Goal: Task Accomplishment & Management: Manage account settings

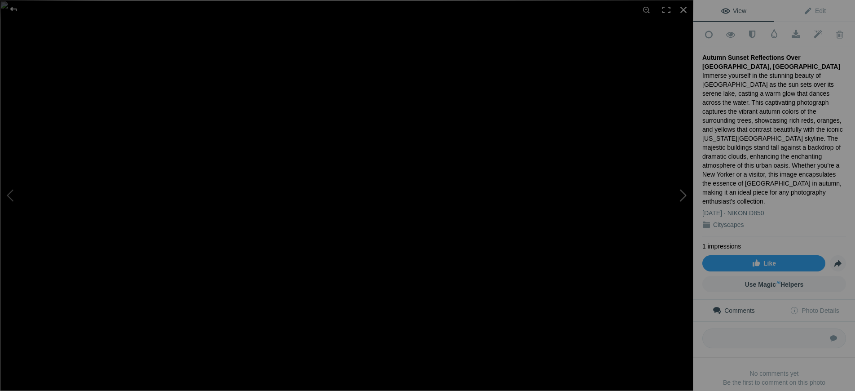
click at [679, 194] on button at bounding box center [659, 195] width 67 height 141
click at [685, 195] on button at bounding box center [659, 195] width 67 height 141
click at [8, 196] on button at bounding box center [33, 195] width 67 height 141
click at [684, 195] on button at bounding box center [659, 195] width 67 height 141
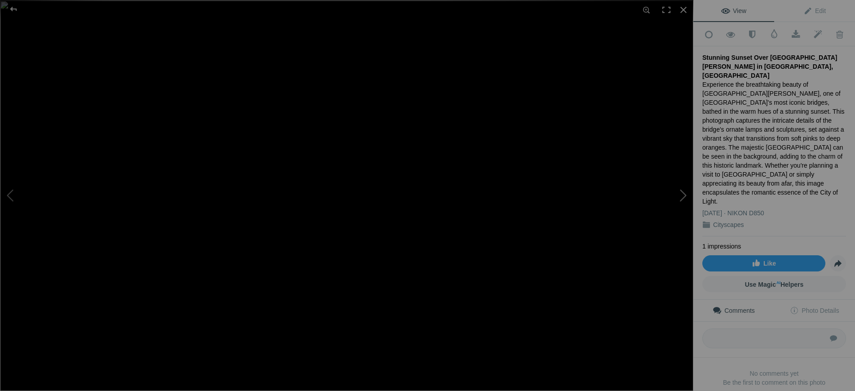
click at [684, 195] on button at bounding box center [659, 195] width 67 height 141
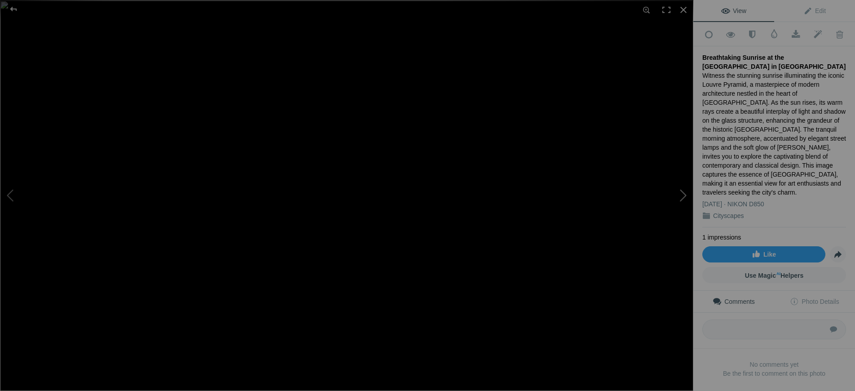
click at [679, 197] on button at bounding box center [659, 195] width 67 height 141
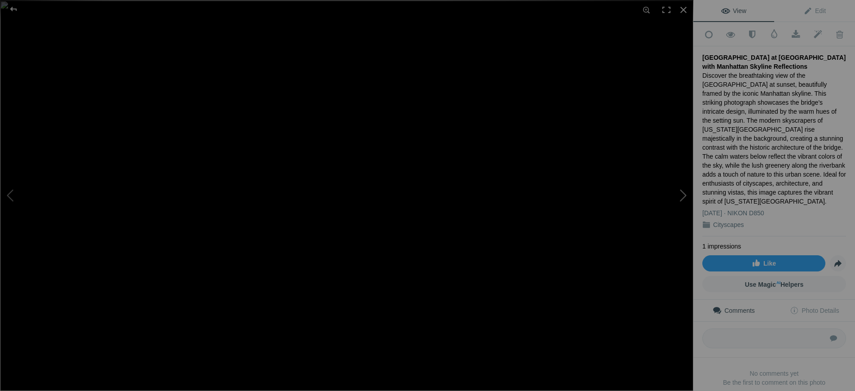
click at [685, 194] on button at bounding box center [659, 195] width 67 height 141
click at [681, 198] on button at bounding box center [659, 195] width 67 height 141
click at [681, 196] on button at bounding box center [659, 195] width 67 height 141
click at [678, 194] on button at bounding box center [659, 195] width 67 height 141
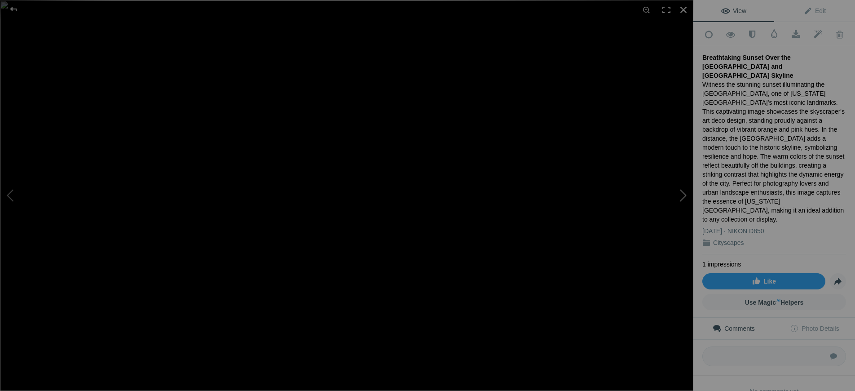
click at [685, 194] on button at bounding box center [659, 195] width 67 height 141
click at [682, 196] on button at bounding box center [659, 195] width 67 height 141
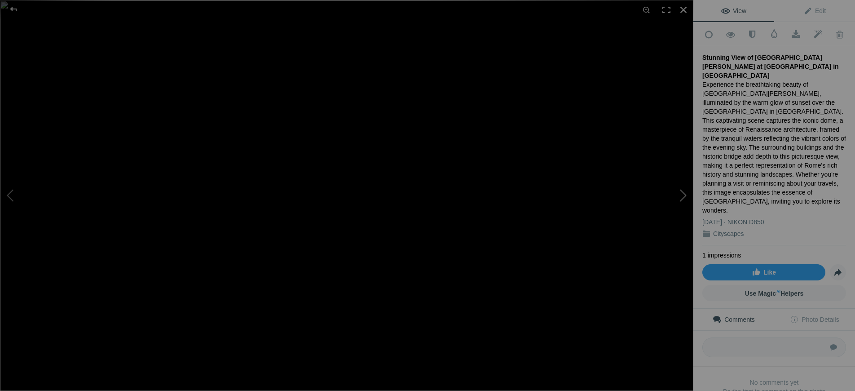
click at [681, 192] on button at bounding box center [659, 195] width 67 height 141
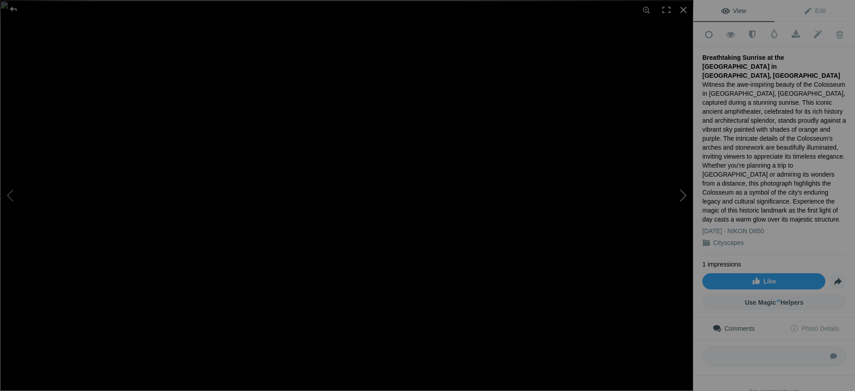
click at [681, 195] on button at bounding box center [659, 195] width 67 height 141
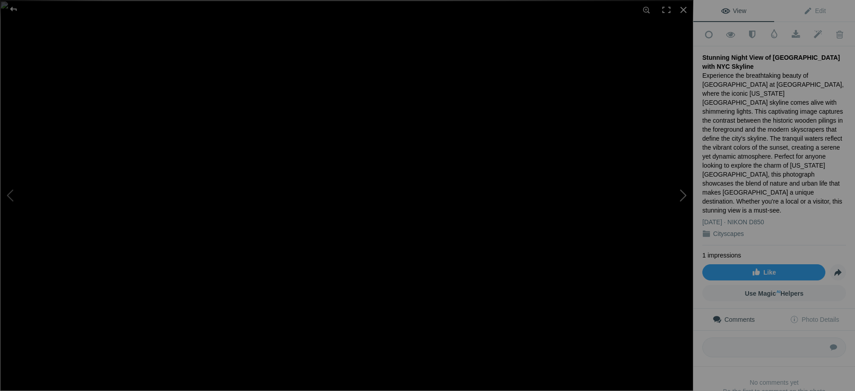
click at [681, 194] on button at bounding box center [659, 195] width 67 height 141
click at [811, 9] on span "Edit" at bounding box center [815, 10] width 22 height 7
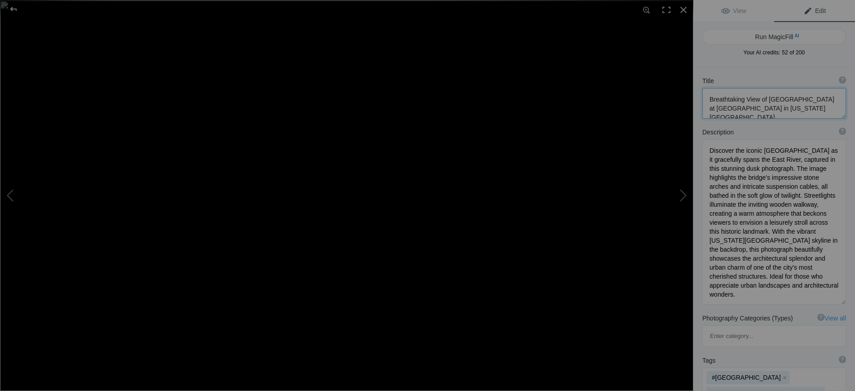
click at [723, 108] on textarea at bounding box center [775, 103] width 144 height 31
type textarea "Breathtaking View of Brooklyn Bridge at Dawm in New York City"
click at [758, 168] on textarea at bounding box center [775, 221] width 144 height 165
type textarea "Discover the iconic Brooklyn Bridge as it gracefully spans the East River, capt…"
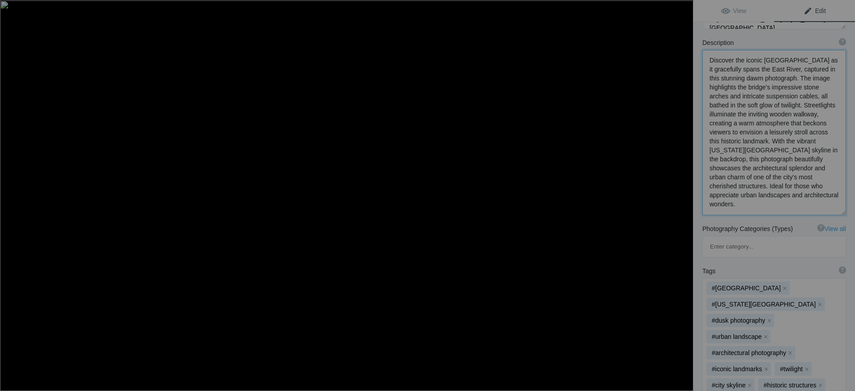
scroll to position [90, 0]
click at [681, 195] on button at bounding box center [659, 195] width 67 height 141
type textarea "Breathtaking Toronto Skyline from Centre Island at Dusk"
type textarea "Discover the stunning Toronto skyline captured from the serene shores of Centre…"
type textarea "toronto-skyline-centre-island-dusk.jpg"
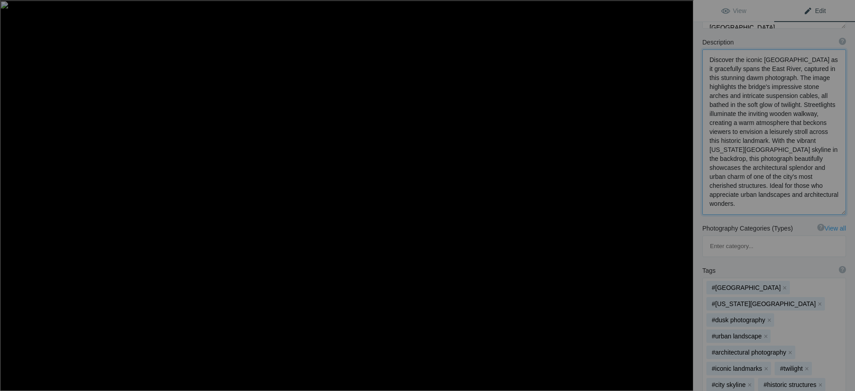
type textarea "A stunning view of Toronto's skyline from Centre Island at dusk, featuring the …"
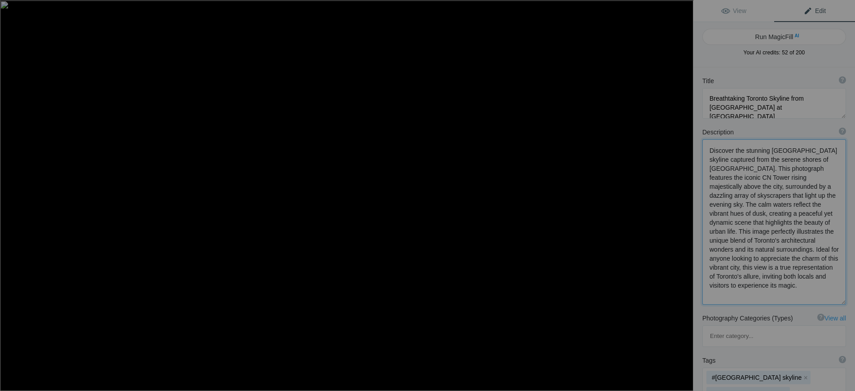
scroll to position [45, 0]
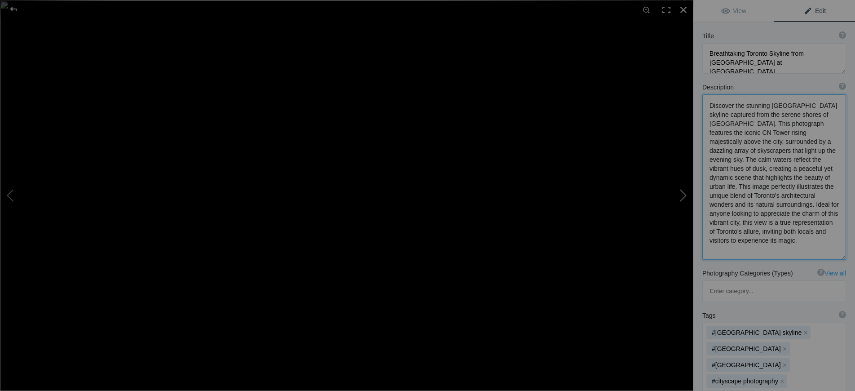
click at [680, 195] on button at bounding box center [659, 195] width 67 height 141
type textarea "Breathtaking Sunset View of the Arc de Triomphe in Paris, France"
type textarea "Discover the stunning beauty of the Arc de Triomphe, a symbol of Parisian histo…"
type textarea "arc-de-triomphe-sunset-paris.jpg"
type textarea "Arc de Triomphe at sunset, showcasing intricate sculptures and warm evening sky…"
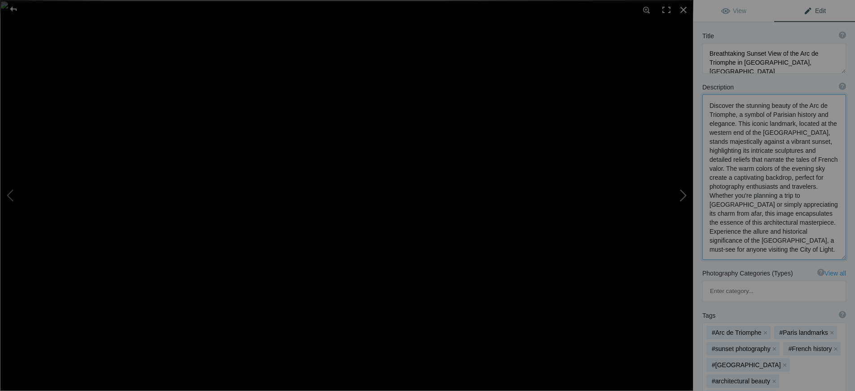
click at [684, 195] on button at bounding box center [659, 195] width 67 height 141
type textarea "Breathtaking Sunrise Over Florence Cathedral and Giotto's Campanile"
type textarea "Witness the stunning beauty of Florence Cathedral, known as the Duomo, illumina…"
type textarea "florence-cathedral-sunrise.jpg"
type textarea "Florence Cathedral and Giotto's Campanile at sunrise, showcasing intricate arch…"
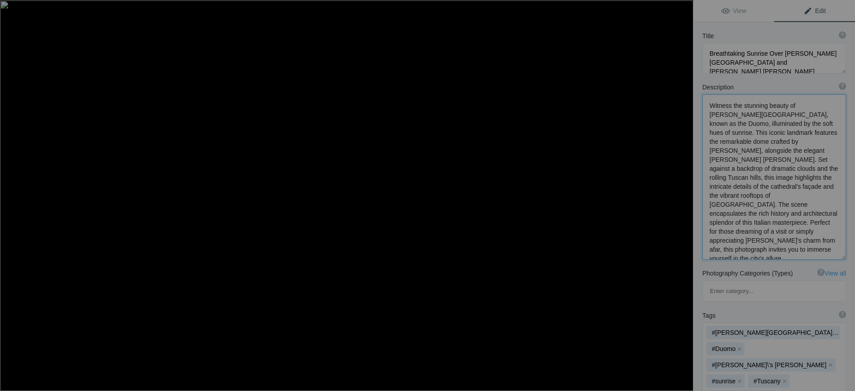
click at [680, 194] on button at bounding box center [659, 195] width 67 height 141
type textarea "Scenic Gondolas on the Waters of Venice, Italy"
type textarea "Experience the enchanting beauty of Venice through this captivating image of tr…"
type textarea "gondolas-venice-italy.jpg"
type textarea "Traditional gondolas with blue covers anchored in the waters of Venice, Italy, …"
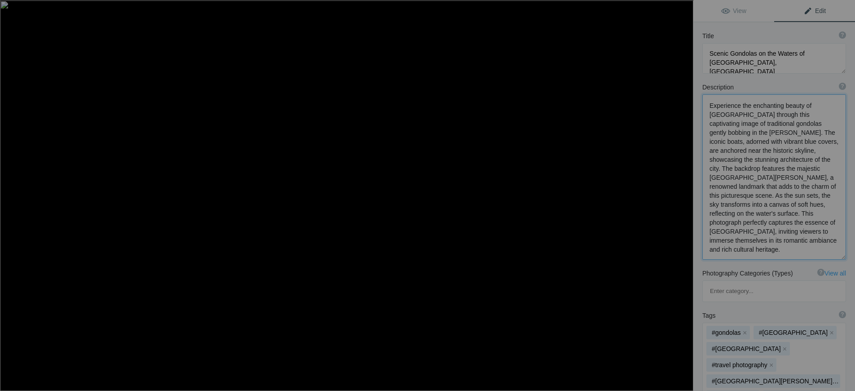
click at [684, 197] on button at bounding box center [659, 195] width 67 height 141
type textarea "Stunning View of the Spanish Steps in Rome, Italy at Twilight"
type textarea "Experience the enchanting beauty of the Spanish Steps in Rome, Italy, captured …"
type textarea "spanish-steps-rome-dusk.jpg"
type textarea "A stunning view of the Spanish Steps in Rome, Italy, illuminated at dusk with v…"
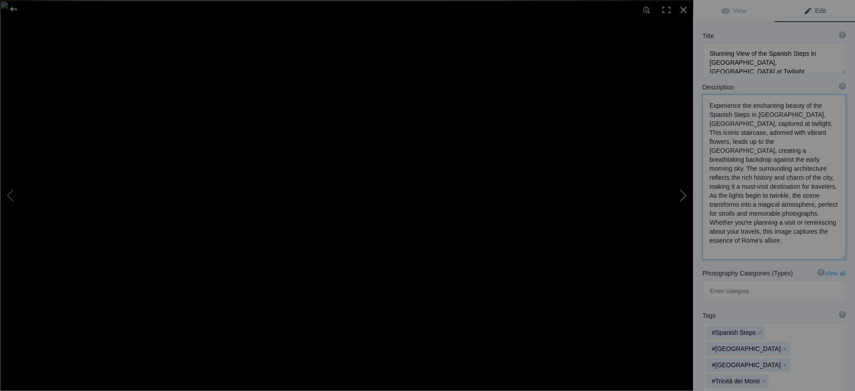
click at [681, 195] on button at bounding box center [659, 195] width 67 height 141
type textarea "Castel Sant'Angelo at Dusk: A Captivating View of Rome's Historic Fortress"
type textarea "Discover the enchanting beauty of Castel Sant'Angelo, a historic fortress nestl…"
type textarea "castel-sant-angelo-dusk-rome.jpg"
type textarea "Castel Sant'Angelo illuminated at dusk, reflecting in the Tiber River, with a n…"
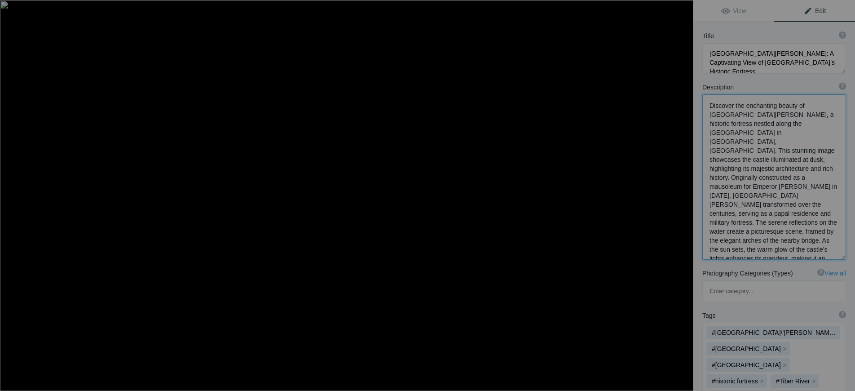
scroll to position [28, 0]
click at [683, 197] on button at bounding box center [659, 195] width 67 height 141
type textarea "Prince of Wales Hotel at Dusk in Niagara-on-the-Lake, Ontario"
type textarea "The Prince of Wales Hotel, a historic gem in Niagara-on-the-Lake, Ontario, stan…"
type textarea "prince-of-wales-hotel-niagara-on-the-lake.jpg"
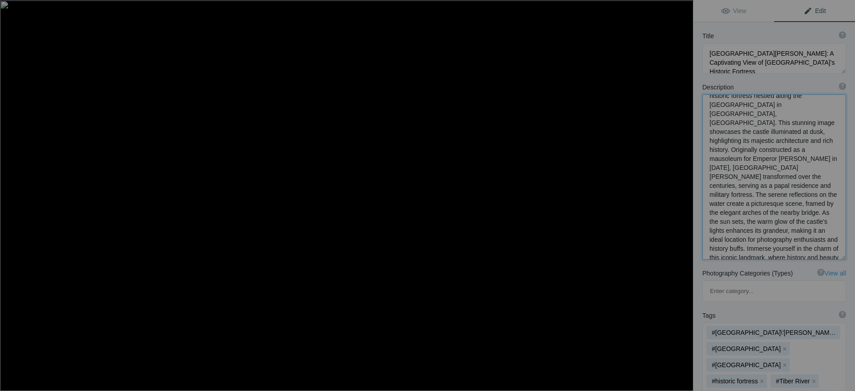
type textarea "The Prince of Wales Hotel in Niagara-on-the-Lake, Ontario, illuminated at dusk,…"
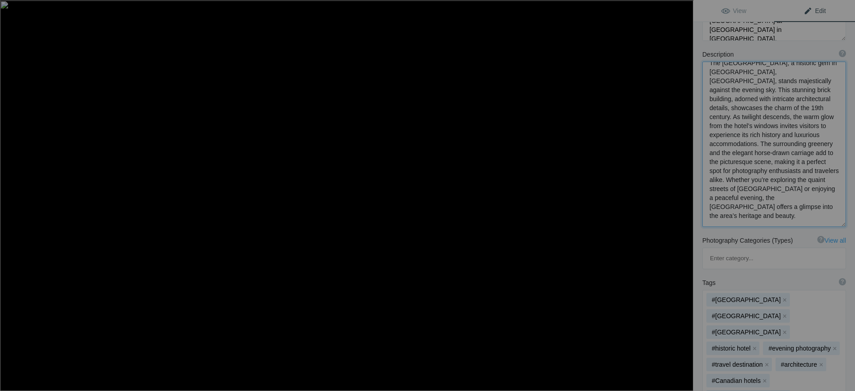
scroll to position [90, 0]
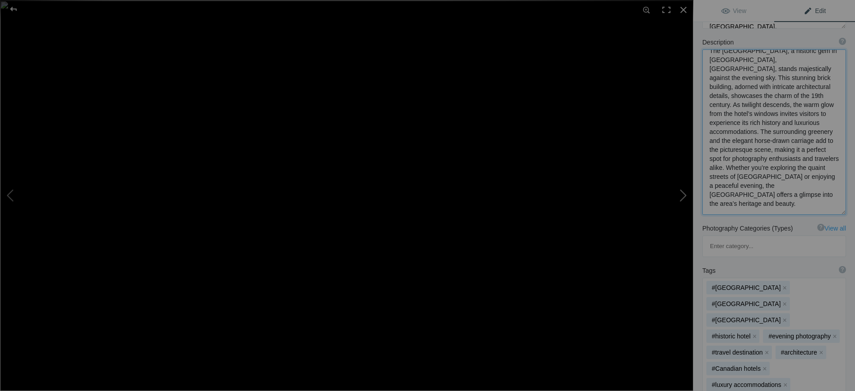
click at [684, 195] on button at bounding box center [659, 195] width 67 height 141
type textarea "Brooklyn Bridge and Manhattan Skyline at Dusk: A Captivating Urban Landscape"
type textarea "Immerse yourself in the stunning view of the Brooklyn Bridge and the Manhattan …"
type textarea "brooklyn-bridge-manhattan-skyline-dusk.jpg"
type textarea "A breathtaking view of the Brooklyn Bridge illuminated at dusk, with the Manhat…"
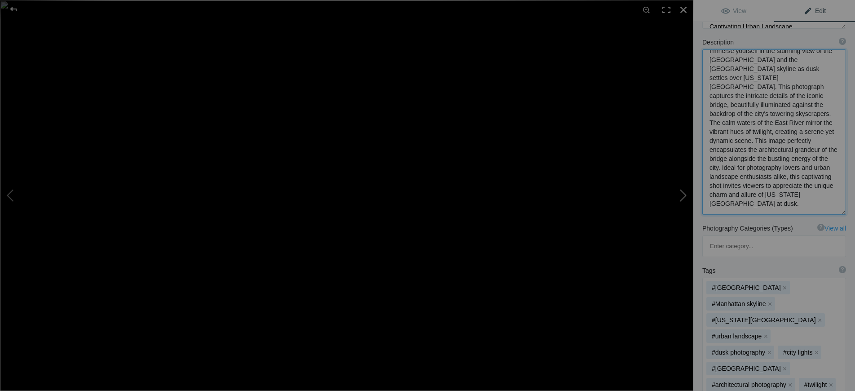
scroll to position [1, 0]
click at [15, 194] on button at bounding box center [33, 195] width 67 height 141
type textarea "Prince of Wales Hotel at Dusk in Niagara-on-the-Lake, Ontario"
type textarea "The Prince of Wales Hotel, a historic gem in Niagara-on-the-Lake, Ontario, stan…"
type textarea "prince-of-wales-hotel-niagara-on-the-lake.jpg"
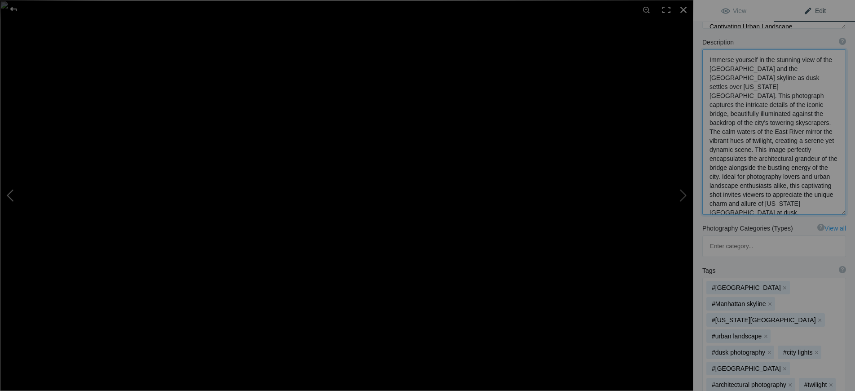
type textarea "The Prince of Wales Hotel in Niagara-on-the-Lake, Ontario, illuminated at dusk,…"
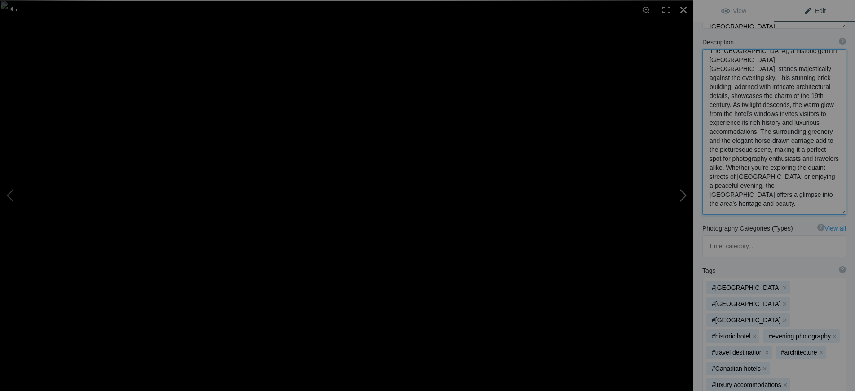
click at [683, 197] on button at bounding box center [659, 195] width 67 height 141
type textarea "Brooklyn Bridge and Manhattan Skyline at Dusk: A Captivating Urban Landscape"
type textarea "Immerse yourself in the stunning view of the Brooklyn Bridge and the Manhattan …"
type textarea "brooklyn-bridge-manhattan-skyline-dusk.jpg"
type textarea "A breathtaking view of the Brooklyn Bridge illuminated at dusk, with the Manhat…"
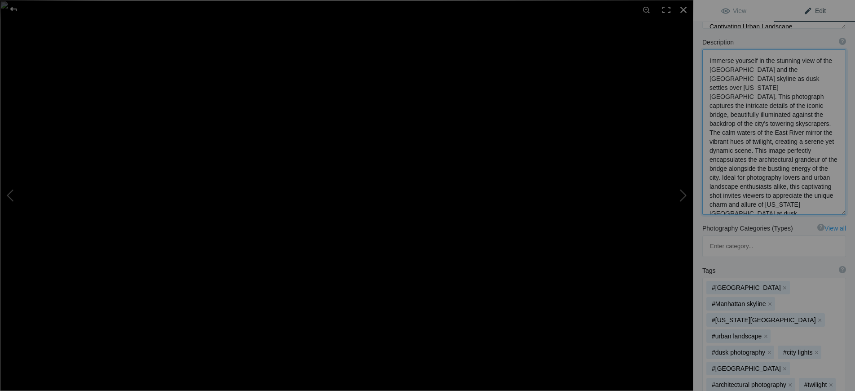
scroll to position [0, 0]
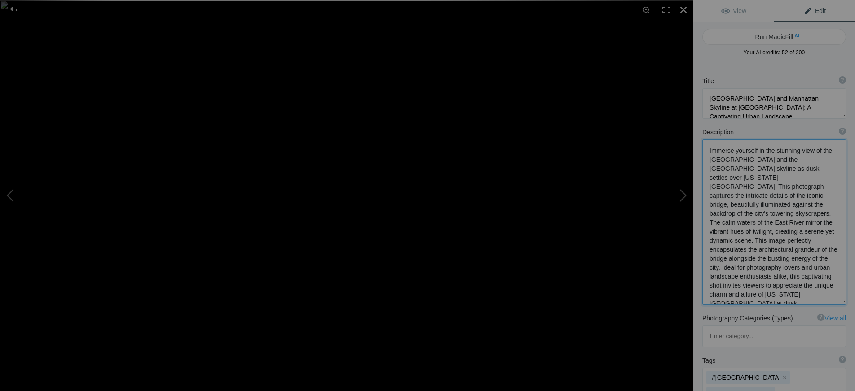
type textarea "Immerse yourself in the stunning view of the Brooklyn Bridge and the Manhattan …"
click at [814, 8] on span "Edit" at bounding box center [815, 10] width 22 height 7
click at [723, 107] on textarea at bounding box center [775, 103] width 144 height 31
type textarea "Brooklyn Bridge and Manhattan Skyline at Dawm: A Captivating Urban Landscape"
click at [750, 168] on textarea at bounding box center [775, 221] width 144 height 165
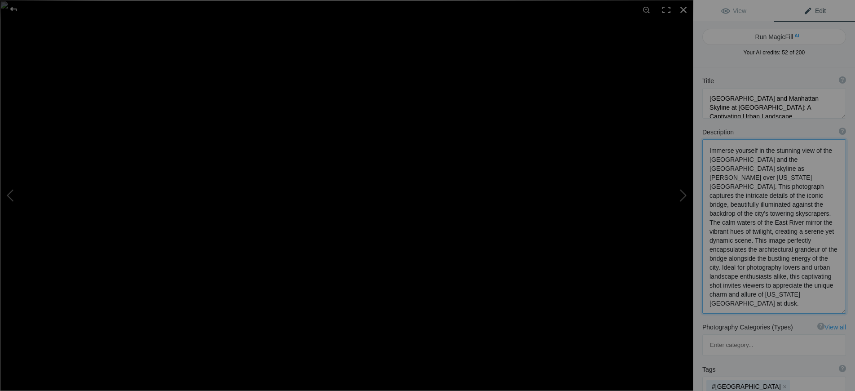
click at [773, 169] on textarea at bounding box center [775, 226] width 144 height 174
click at [768, 294] on textarea at bounding box center [775, 221] width 144 height 165
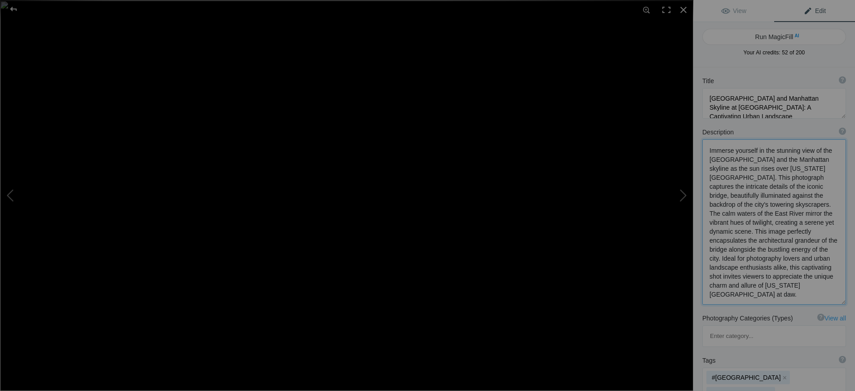
type textarea "Immerse yourself in the stunning view of the Brooklyn Bridge and the Manhattan …"
click at [685, 196] on button at bounding box center [659, 195] width 67 height 141
type textarea "Stunning Night View of Place de la Concorde, Paris"
type textarea "Experience the enchanting beauty of Place de la Concorde in Paris as night fall…"
type textarea "place-de-la-concorde-paris-night.jpg"
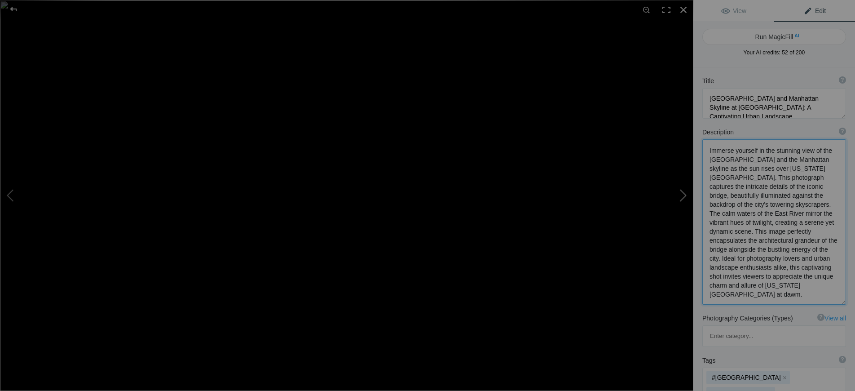
type textarea "Night view of Place de la Concorde in Paris, featuring the Luxor Obelisk, illum…"
click at [683, 197] on button at bounding box center [659, 195] width 67 height 141
type textarea "Pont Neuf at Dusk: A Stunning View of Paris"
type textarea "Experience the enchanting beauty of the Pont Neuf, the oldest standing bridge i…"
type textarea "pont-neuf-paris-dusk.jpg"
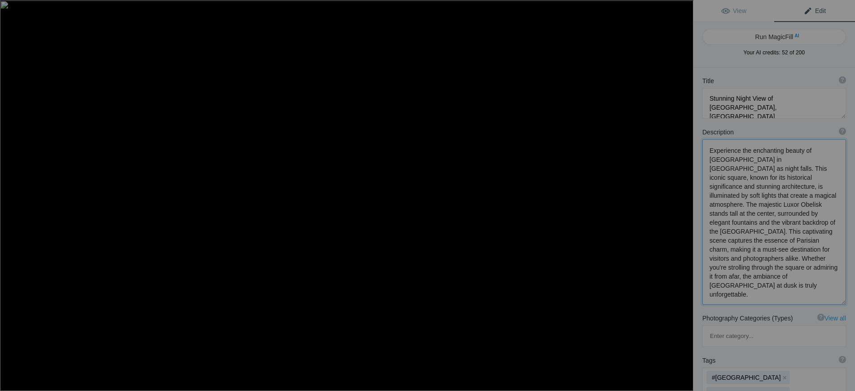
type textarea "A twilight view of Pont Neuf in Paris, showcasing its arches and reflections in…"
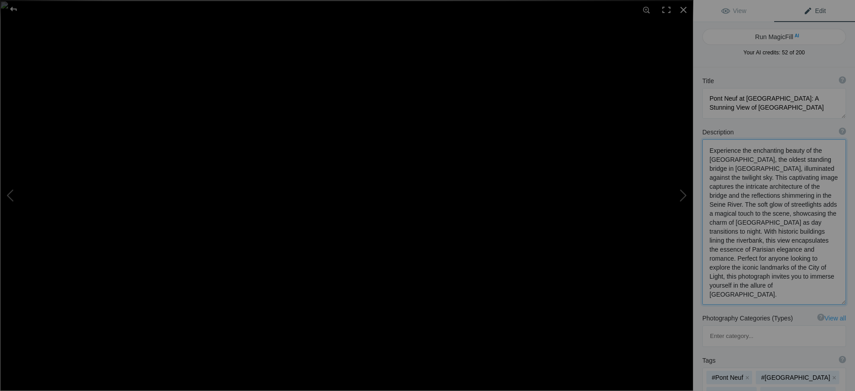
type textarea "Experience the enchanting beauty of the Pont Neuf, the oldest standing bridge i…"
click at [757, 97] on textarea at bounding box center [775, 103] width 144 height 31
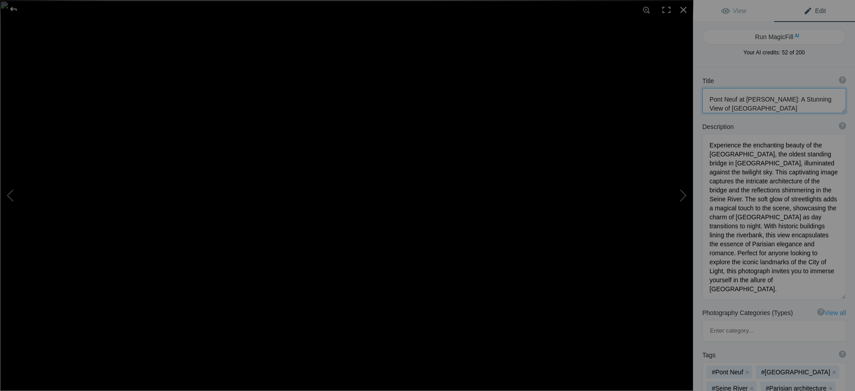
type textarea "Pont Neuf at Dawn: A Stunning View of Paris"
click at [829, 208] on textarea at bounding box center [775, 216] width 144 height 165
click at [761, 216] on textarea at bounding box center [775, 213] width 144 height 158
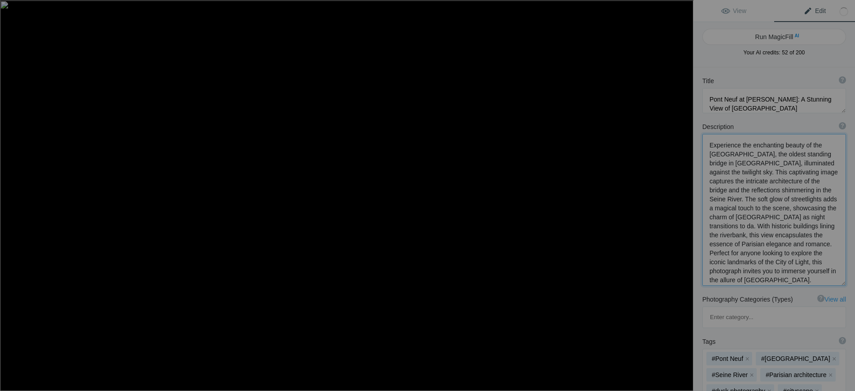
type textarea "Experience the enchanting beauty of the Pont Neuf, the oldest standing bridge i…"
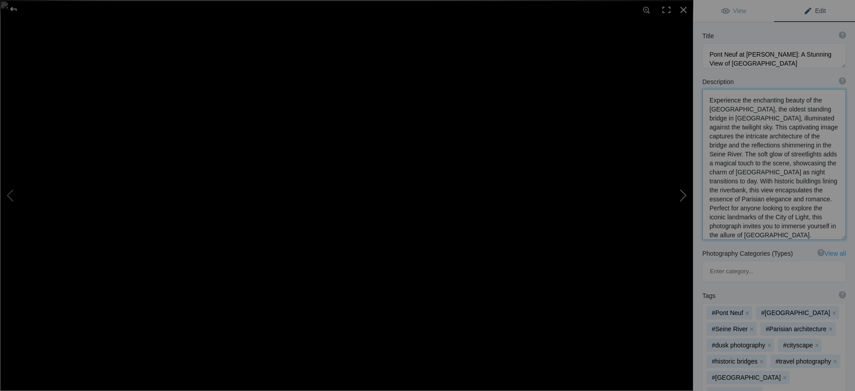
click at [683, 191] on button at bounding box center [659, 195] width 67 height 141
type textarea "Sun Voyager Sculpture in Reykjavik at Night"
type textarea "The Sun Voyager, a striking sculpture located in Reykjavik, Iceland, stands maj…"
type textarea "sun-voyager-reykjavik-night.jpg"
type textarea "The Sun Voyager sculpture in Reykjavik, Iceland, illuminated at night against a…"
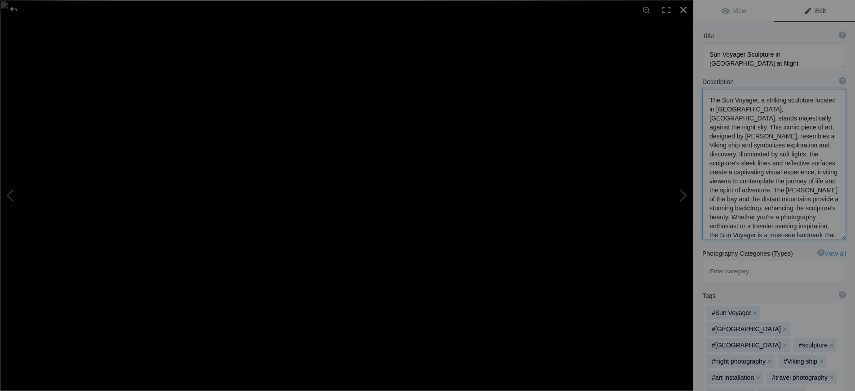
scroll to position [33, 0]
click at [681, 195] on button at bounding box center [659, 195] width 67 height 141
type textarea "Captivating Lunar Eclipse Phases Over Toronto Skyline"
type textarea "Witness the breathtaking spectacle of a lunar eclipse as it unfolds over the ic…"
type textarea "lunar-eclipse-toronto-skyline.jpg"
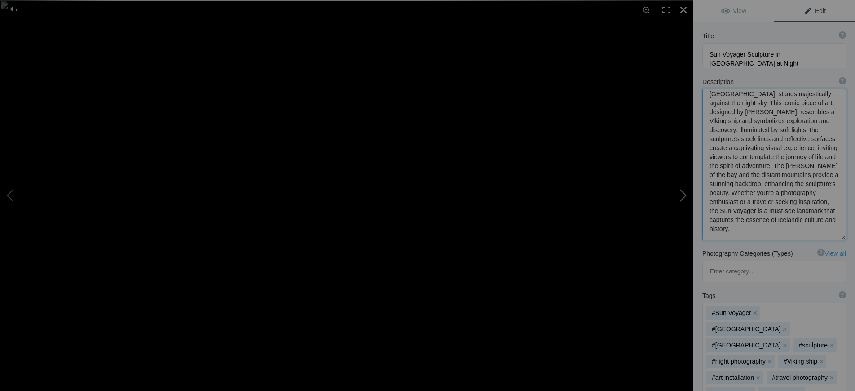
type textarea "A sequence of lunar eclipse phases over the Toronto skyline, featuring the CN T…"
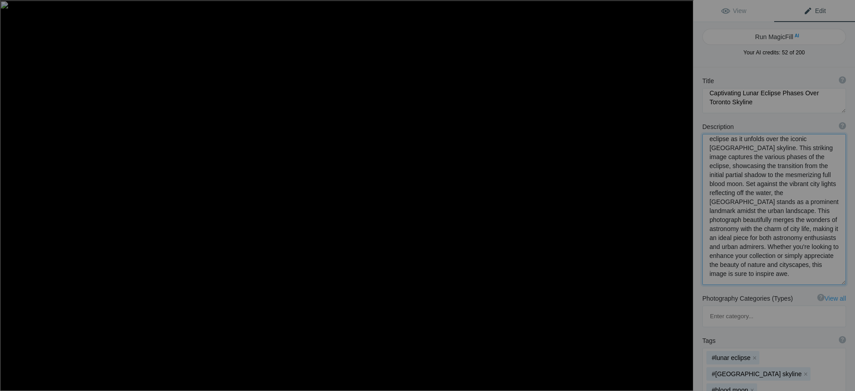
scroll to position [24, 0]
click at [682, 190] on button at bounding box center [659, 195] width 67 height 141
type textarea "Autumn Sunset Reflections Over Central Park Lake, NYC"
type textarea "Immerse yourself in the stunning beauty of Central Park as the sun sets over it…"
type textarea "autumn-sunset-central-park-lake-nyc.jpg"
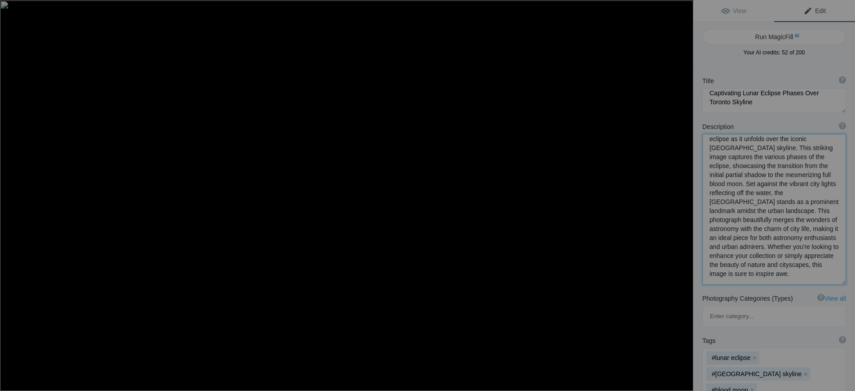
type textarea "A breathtaking autumn sunset over Central Park Lake, showcasing vibrant fall co…"
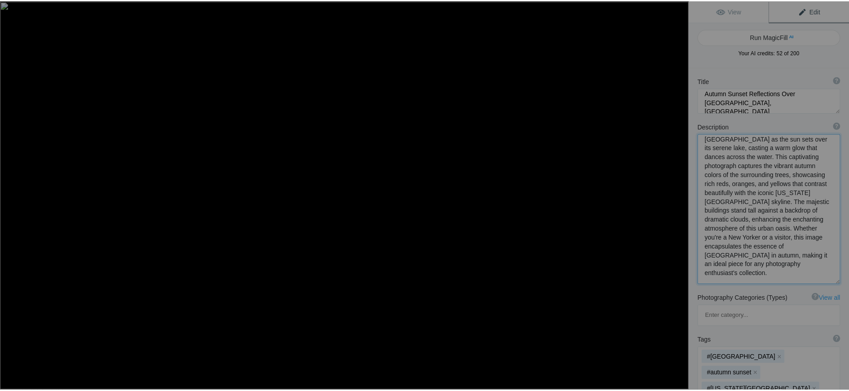
scroll to position [15, 0]
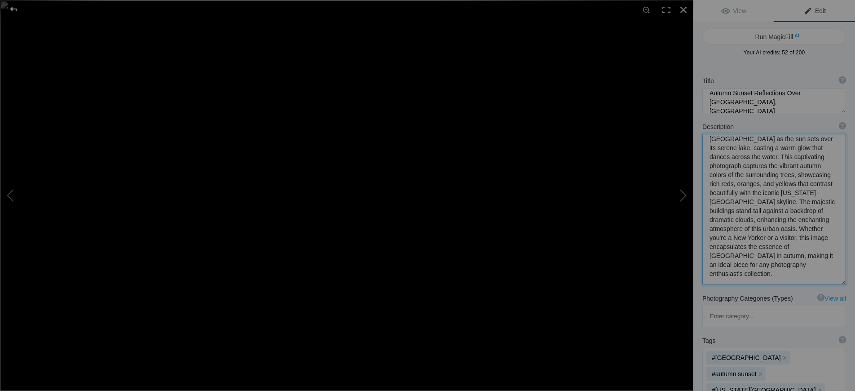
click at [15, 9] on div at bounding box center [13, 9] width 32 height 18
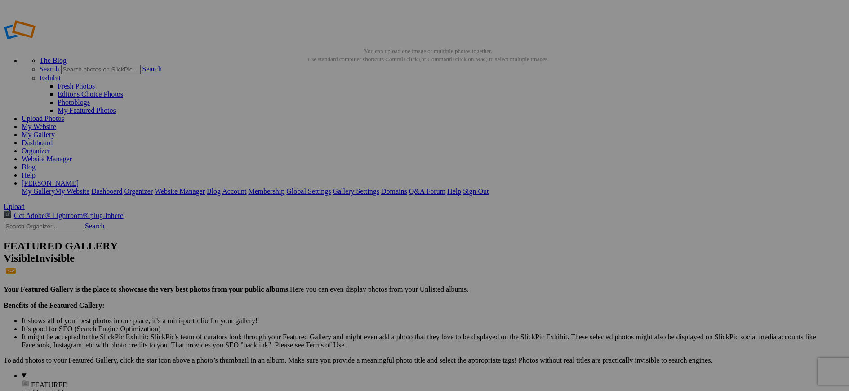
click at [50, 147] on link "Organizer" at bounding box center [36, 151] width 29 height 8
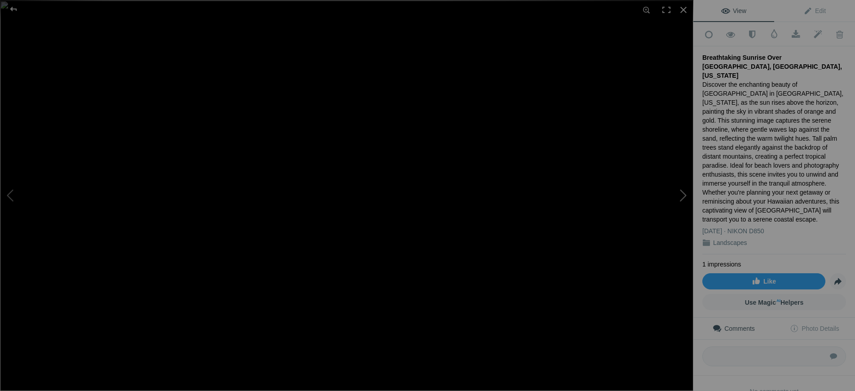
click at [684, 195] on button at bounding box center [659, 195] width 67 height 141
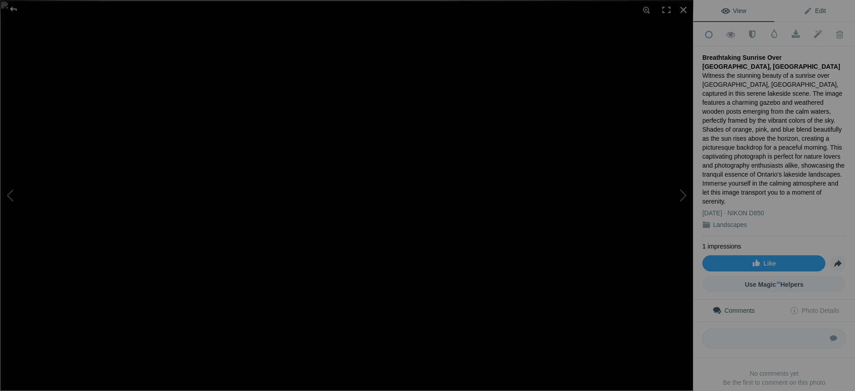
click at [804, 14] on span "Edit" at bounding box center [815, 10] width 22 height 7
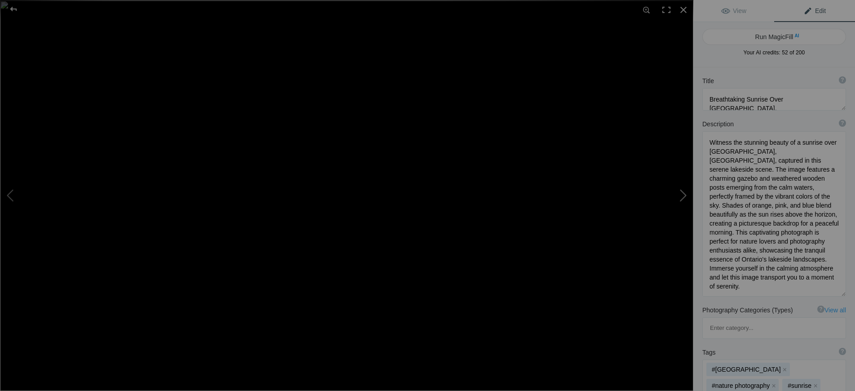
click at [681, 195] on button at bounding box center [659, 195] width 67 height 141
type textarea "Majestic Vestrahorn Mountain and Black Sand Beach in Iceland"
type textarea "Discover the awe-inspiring Vestrahorn Mountain, a true gem on Iceland's southea…"
type textarea "vestrahorn-mountain-black-sand-beach-iceland.jpg"
type textarea "Vestrahorn Mountain towering over a black sand beach with gentle waves under a …"
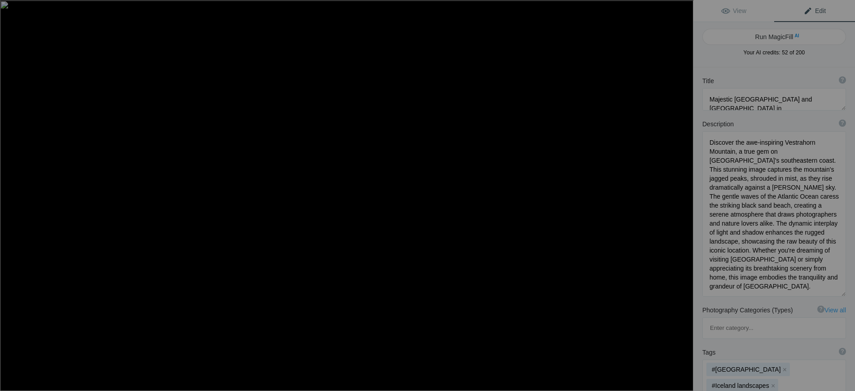
click at [681, 198] on button at bounding box center [659, 195] width 67 height 141
type textarea "Majestic Vestrahorn Mountain Reflection in Iceland"
type textarea "Experience the breathtaking beauty of Vestrahorn Mountain, a stunning natural l…"
type textarea "vestrahorn-mountain-reflection-iceland.jpg"
type textarea "Reflection of Vestrahorn Mountain in calm waters, showcasing dramatic peaks and…"
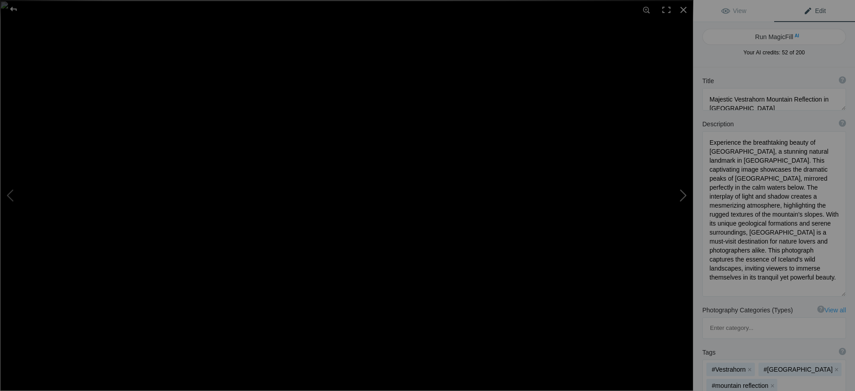
click at [683, 194] on button at bounding box center [659, 195] width 67 height 141
type textarea "Stunning Reflection of Grand Teton Mountains at Shabacher Landing, Wyoming"
type textarea "Experience the breathtaking beauty of the Grand Teton Mountains reflected in th…"
type textarea "grand-teton-reflection-shabacher-landing.jpg"
type textarea "Reflection of Grand Teton Mountains in the calm waters of Shabacher Landing, su…"
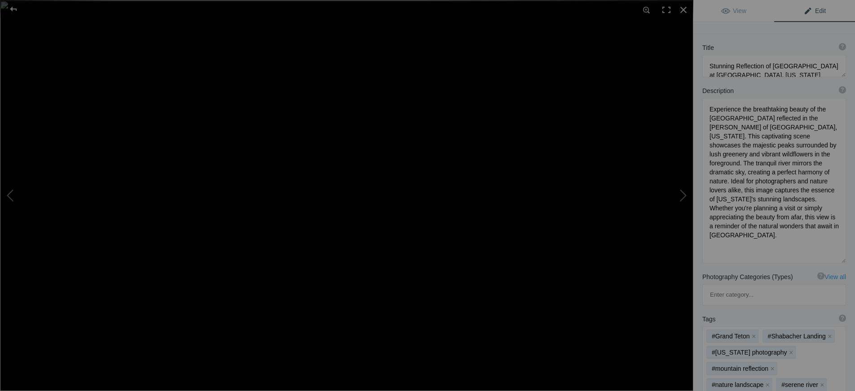
scroll to position [45, 0]
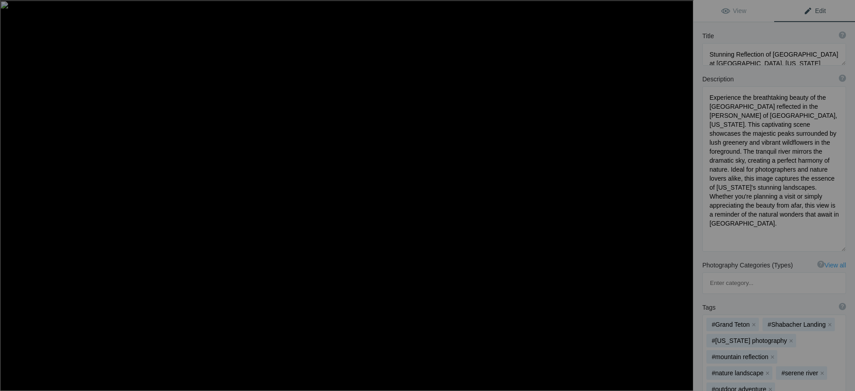
click at [680, 195] on button at bounding box center [659, 195] width 67 height 141
type textarea "Experience the breathtaking beauty of the Grand Teton Mountains reflected in th…"
type textarea "Reflection of the Grand Teton Mountains in the calm waters at Shabacher Landing…"
click at [7, 194] on button at bounding box center [33, 195] width 67 height 141
type textarea "Experience the breathtaking beauty of the Grand Teton Mountains reflected in th…"
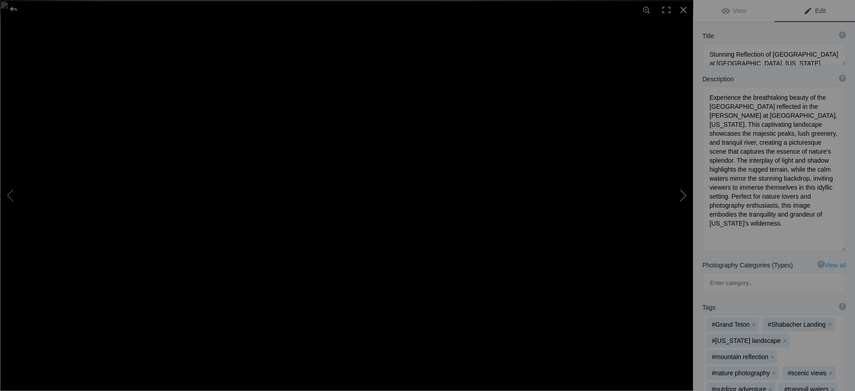
type textarea "Reflection of Grand Teton Mountains in the calm waters of Shabacher Landing, su…"
click at [679, 201] on button at bounding box center [659, 195] width 67 height 141
type textarea "Experience the breathtaking beauty of the Grand Teton Mountains reflected in th…"
type textarea "Reflection of the Grand Teton Mountains in the calm waters at Shabacher Landing…"
click at [11, 202] on button at bounding box center [33, 195] width 67 height 141
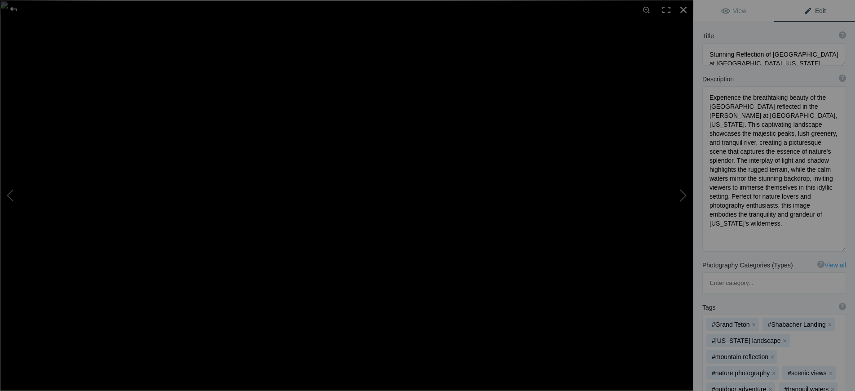
type textarea "Experience the breathtaking beauty of the Grand Teton Mountains reflected in th…"
type textarea "Reflection of Grand Teton Mountains in the calm waters of Shabacher Landing, su…"
click at [682, 196] on button at bounding box center [659, 195] width 67 height 141
type textarea "Experience the breathtaking beauty of the Grand Teton Mountains reflected in th…"
type textarea "Reflection of the Grand Teton Mountains in the calm waters at Shabacher Landing…"
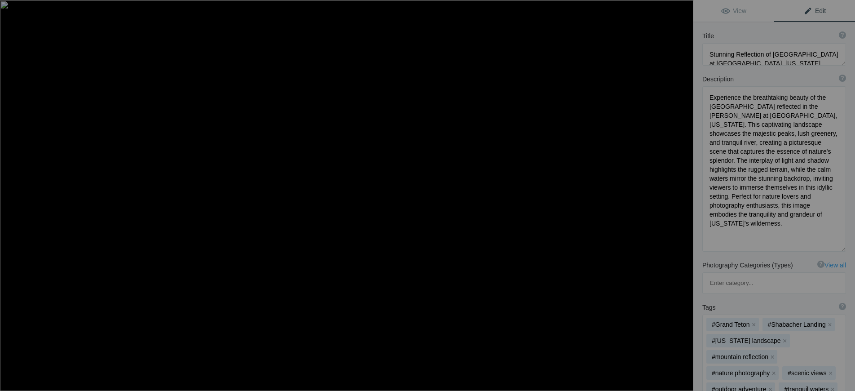
click at [534, 215] on img at bounding box center [347, 195] width 694 height 390
click at [534, 215] on img at bounding box center [324, 193] width 778 height 438
click at [534, 215] on img at bounding box center [347, 195] width 694 height 390
click at [534, 215] on img at bounding box center [324, 193] width 778 height 438
click at [680, 197] on button at bounding box center [659, 195] width 67 height 141
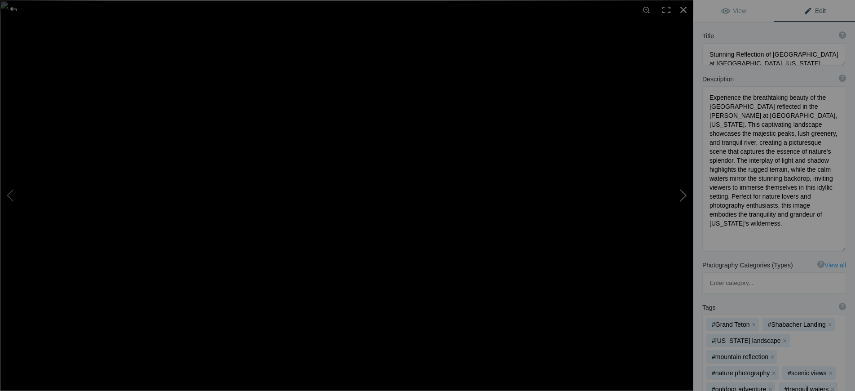
type textarea "Majestic Snake River with Grand Teton Mountains in Wyoming"
type textarea "Experience the breathtaking beauty of the Snake River as it winds through the s…"
type textarea "snake-river-grand-teton-wyoming.jpg"
type textarea "Scenic view of Snake River flowing through lush greenery with the Grand Teton m…"
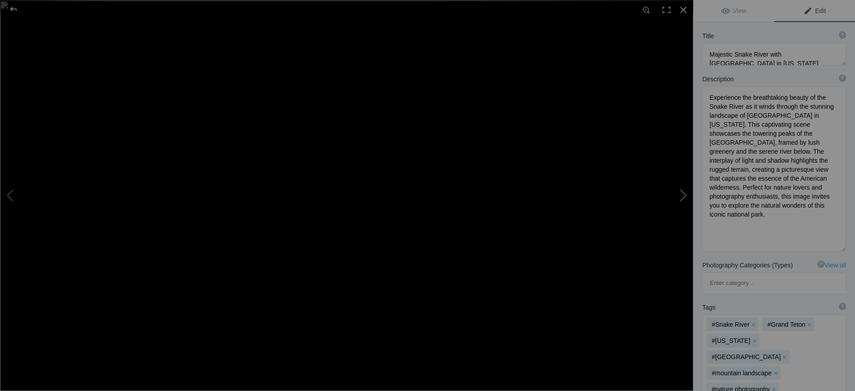
click at [679, 196] on button at bounding box center [659, 195] width 67 height 141
type textarea "Oxbow Bend Reflection in Grand Teton National Park, Wyoming"
type textarea "Experience the serene beauty of Oxbow Bend in Grand Teton National Park, Wyomin…"
type textarea "oxbow-bend-grand-teton-national-park.jpg"
type textarea "Scenic view of Oxbow Bend in Grand Teton National Park, showcasing the reflecti…"
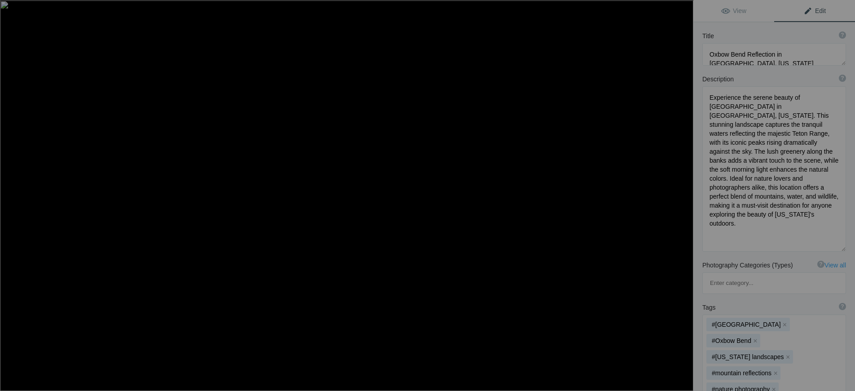
click at [685, 197] on button at bounding box center [659, 195] width 67 height 141
type textarea "John Moulton Barn at Grand Teton National Park, Wyoming"
type textarea "Experience the breathtaking beauty of John Moulton Barn, a historic icon nestle…"
type textarea "john-moulton-barn-grand-teton-national-park.jpg"
type textarea "A picturesque view of John Moulton Barn with the Teton Range in the background,…"
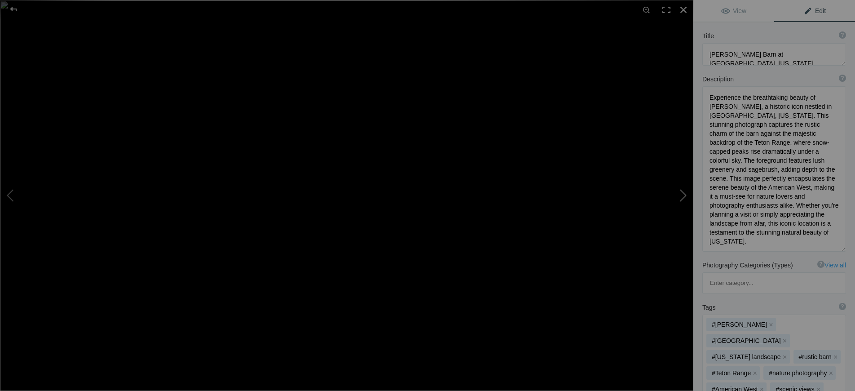
click at [683, 195] on button at bounding box center [659, 195] width 67 height 141
type textarea "Chapel of the Transfiguration in Grand Teton National Park, Wyoming"
type textarea "The Chapel of the Transfiguration, located in the heart of Grand Teton National…"
type textarea "chapel-of-the-transfiguration-grand-teton-national-park.jpg"
type textarea "Chapel of the Transfiguration in Grand Teton National Park, Wyoming, surrounded…"
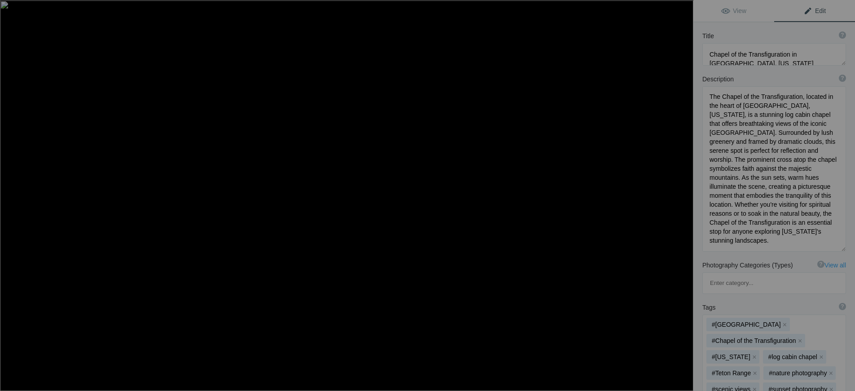
scroll to position [10, 0]
click at [681, 194] on button at bounding box center [659, 195] width 67 height 141
type textarea "Stunning View of Yellowstone Falls at Painter's Point, Wyoming"
type textarea "Experience the breathtaking beauty of Yellowstone Falls from Painter's Point in…"
type textarea "yellowstone-falls-painters-point-wyoming.jpg"
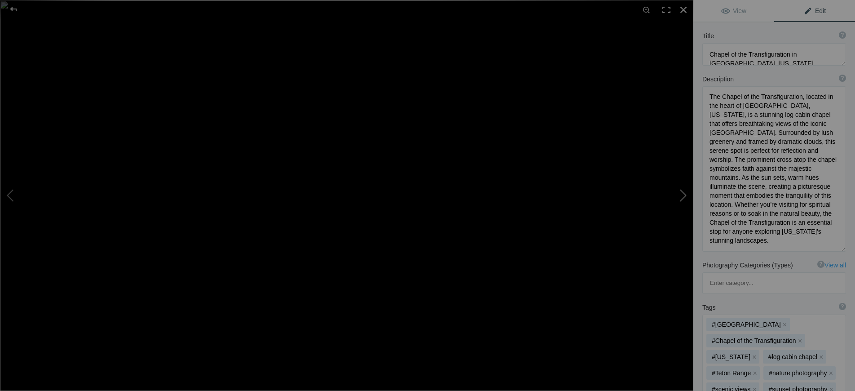
type textarea "A panoramic view of Yellowstone Falls from Painter's Point, showcasing the wate…"
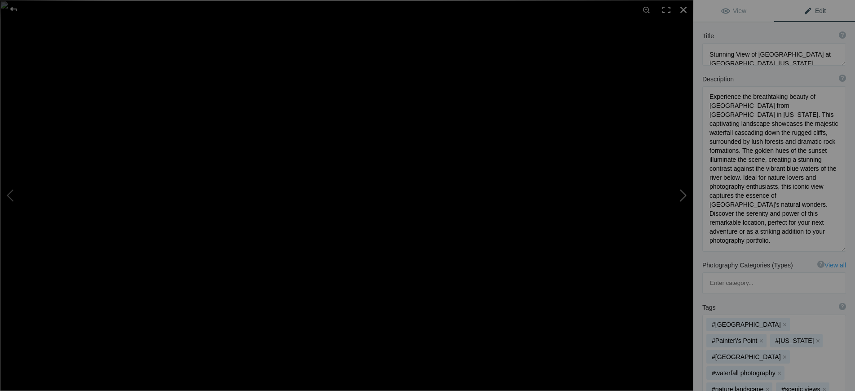
scroll to position [1, 0]
click at [683, 194] on button at bounding box center [659, 195] width 67 height 141
type textarea "T.A. Moulton Barn Under the Milky Way in Grand Teton National Park"
type textarea "Discover the stunning T.A. Moulton Barn, beautifully framed by the Milky Way in…"
type textarea "ta-moulton-barn-milky-way-grand-teton.jpg"
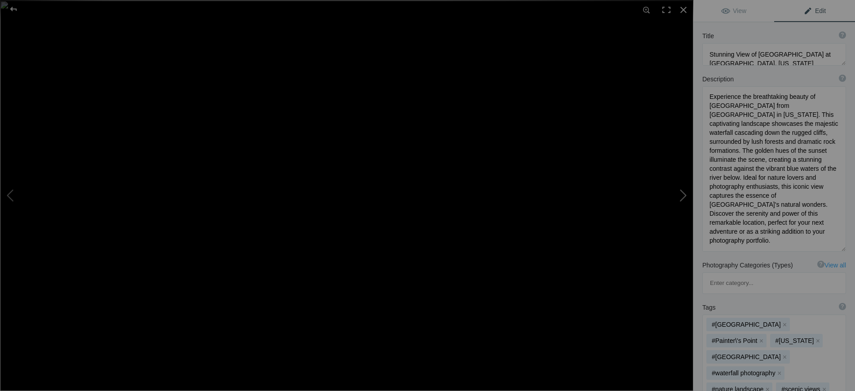
type textarea "T.A. Moulton Barn illuminated by the Milky Way in Grand Teton National Park, sh…"
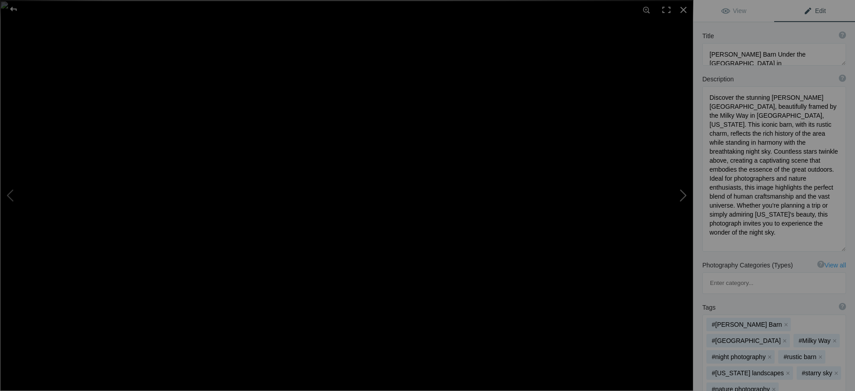
scroll to position [0, 0]
click at [683, 195] on button at bounding box center [659, 195] width 67 height 141
type textarea "Hanauma Bay: A Stunning Coastal Paradise in Oahu, Hawaii"
type textarea "Discover the breathtaking beauty of Hanauma Bay, a natural marine preserve loca…"
type textarea "hanauma-bay-oahu-hawaii.jpg"
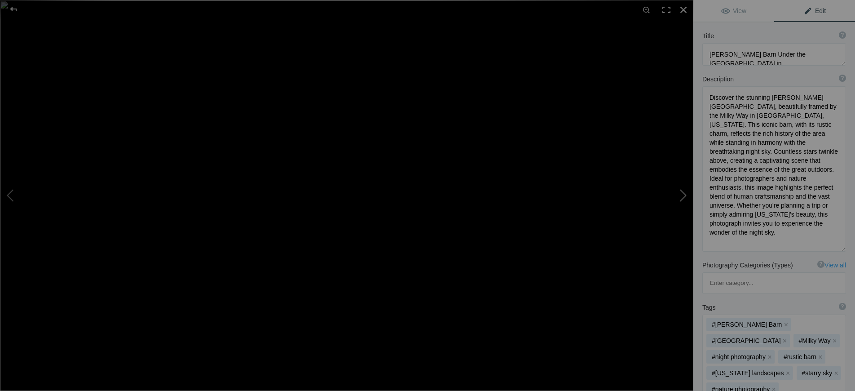
type textarea "A panoramic view of Hanauma Bay in Oahu, Hawaii, showcasing its clear blue wate…"
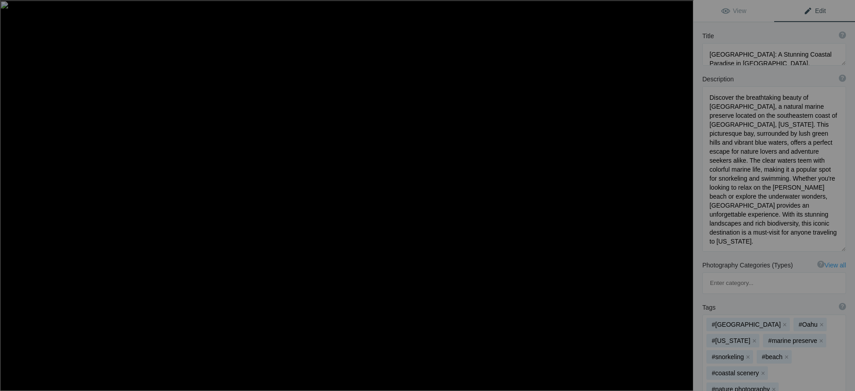
click at [683, 196] on button at bounding box center [659, 195] width 67 height 141
type textarea "Discover the breathtaking beauty of Hanauma Bay, a natural wonder located on th…"
type textarea "A panoramic view of Hanauma Bay in Oahu, Hawaii, showcasing its clear turquoise…"
click at [14, 195] on button at bounding box center [33, 195] width 67 height 141
type textarea "Discover the breathtaking beauty of Hanauma Bay, a natural marine preserve loca…"
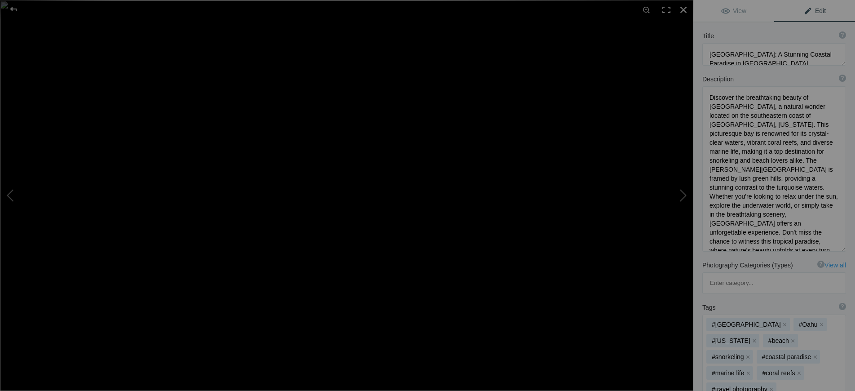
type textarea "A panoramic view of Hanauma Bay in Oahu, Hawaii, showcasing its clear blue wate…"
click at [685, 194] on button at bounding box center [659, 195] width 67 height 141
type textarea "Discover the breathtaking beauty of Hanauma Bay, a natural wonder located on th…"
type textarea "A panoramic view of Hanauma Bay in Oahu, Hawaii, showcasing its clear turquoise…"
click at [683, 193] on button at bounding box center [659, 195] width 67 height 141
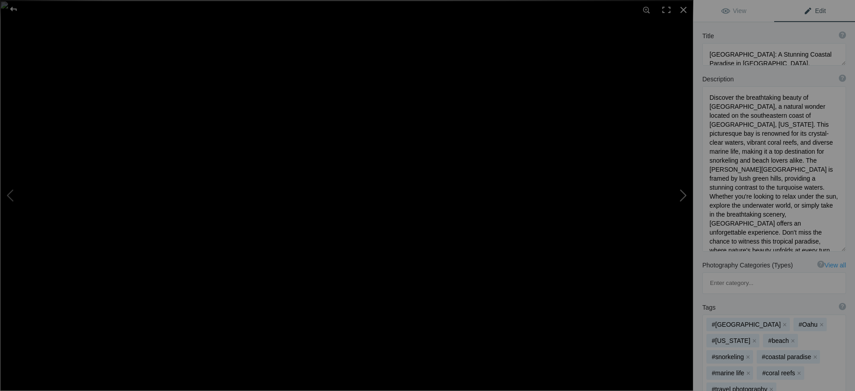
type textarea "Monet's Garden at Sunset in Niagara-on-the-Lake, Ontario"
type textarea "Experience the serene beauty of Monet's Garden in Niagara-on-the-Lake, Ontario,…"
type textarea "monet-garden-sunset-niagara-on-the-lake.jpg"
type textarea "A serene view of Monet's Garden in Niagara-on-the-Lake, Ontario, featuring a gr…"
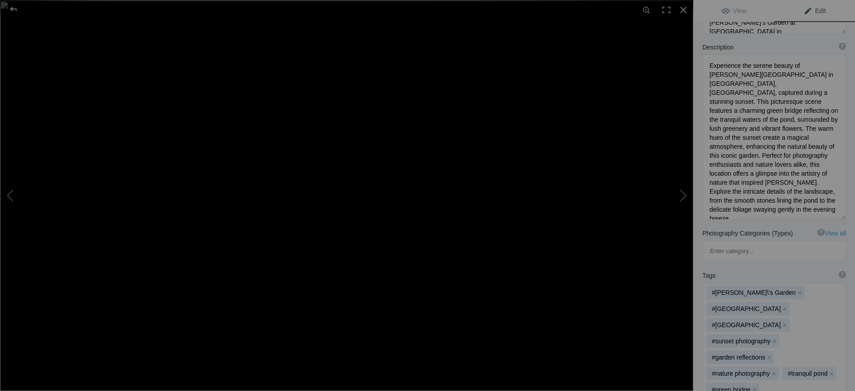
scroll to position [90, 0]
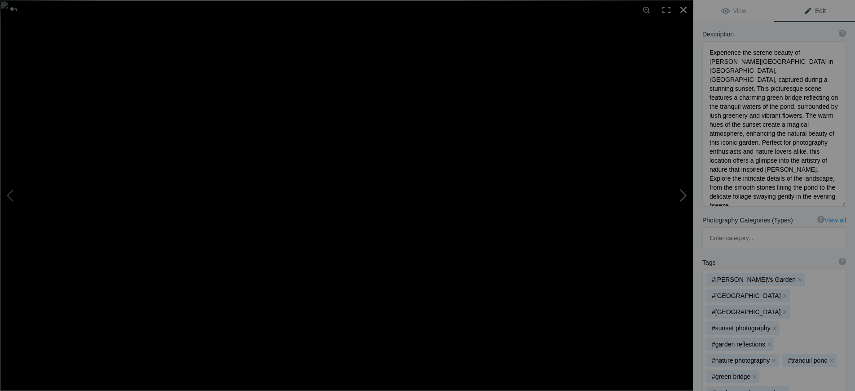
click at [681, 198] on button at bounding box center [659, 195] width 67 height 141
type textarea "Stunning View of Sigöldugljúfur Canyon in Iceland"
type textarea "Discover the awe-inspiring beauty of Sigöldugljúfur Canyon, a hidden treasure…"
type textarea "sigolduglufur-canyon-iceland.jpg"
type textarea "A stunning aerial view of Sigöldugljúfur Canyon in Iceland, featuring dramati…"
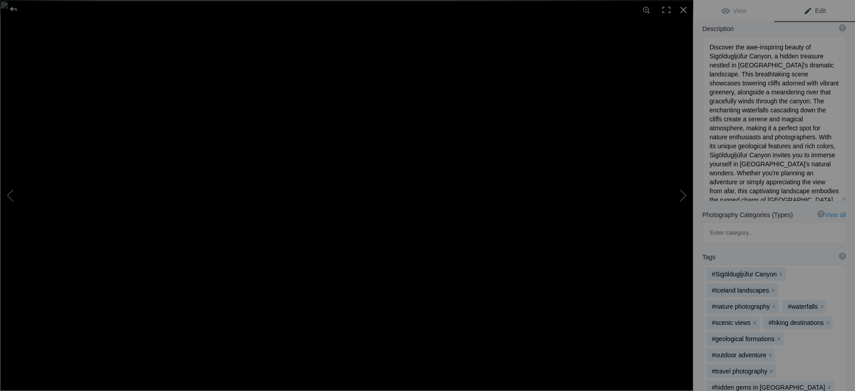
scroll to position [45, 0]
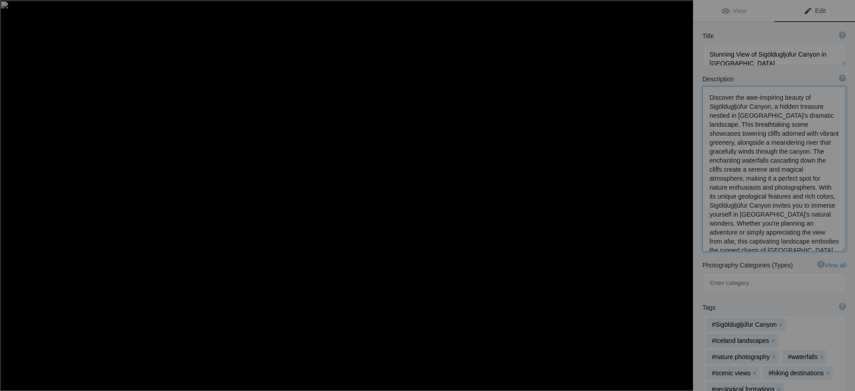
click at [772, 107] on textarea at bounding box center [775, 168] width 144 height 165
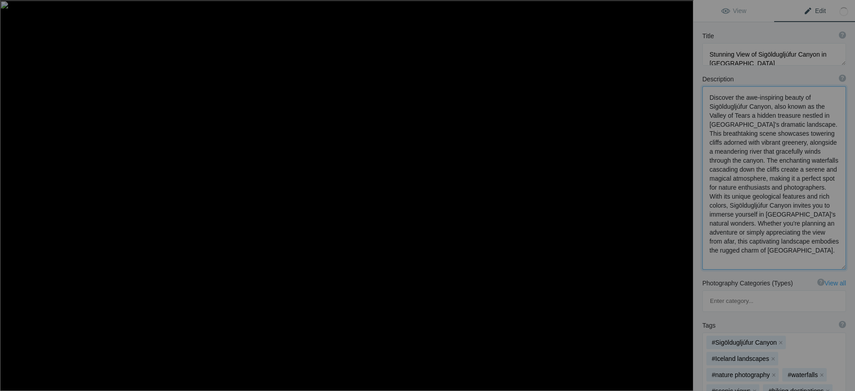
type textarea "Discover the awe-inspiring beauty of Sigöldugljúfur Canyon, also known as the…"
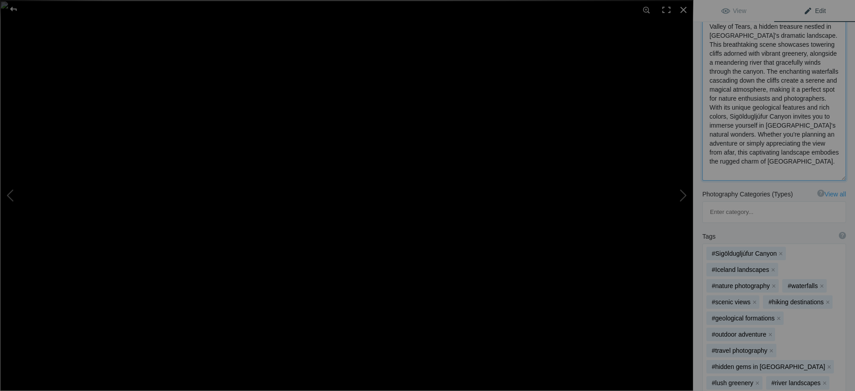
scroll to position [135, 0]
click at [681, 194] on button at bounding box center [659, 195] width 67 height 141
type textarea "Neuschwanstein Castle: The Enchanting Fairytale Fortress in Bavaria"
type textarea "Nestled in the breathtaking Bavarian Alps, Neuschwanstein Castle is a stunning …"
type textarea "neuschwanstein-castle-bavaria-autumn.jpg"
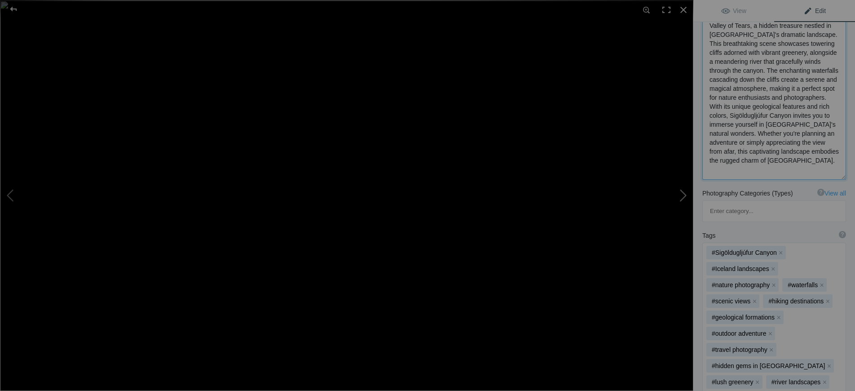
type textarea "Neuschwanstein Castle perched in the Bavarian Alps, surrounded by autumn foliag…"
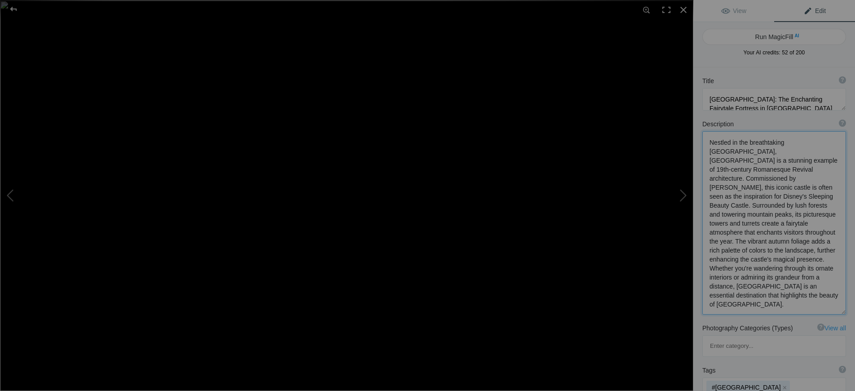
scroll to position [1, 0]
click at [683, 198] on button at bounding box center [659, 195] width 67 height 141
type textarea "Serene Red Dock Chair Overlooking Black Lake, Ontario"
type textarea "This captivating image features a striking red dock chair positioned at the edg…"
type textarea "red-dock-chair-black-lake-ontario.jpg"
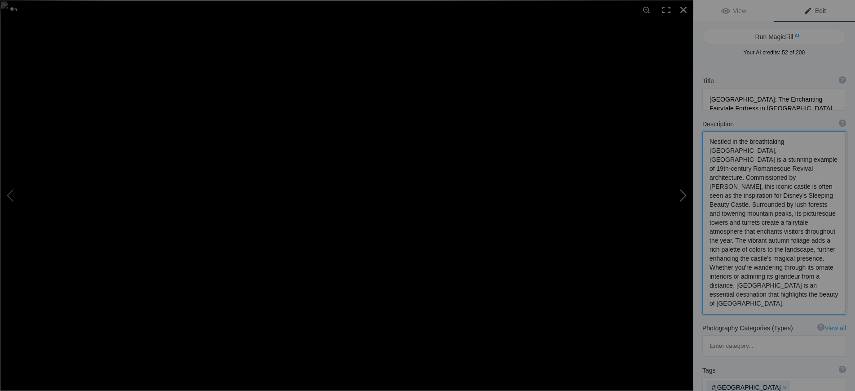
type textarea "A red dock chair sits at the end of a wooden pier overlooking the calm waters o…"
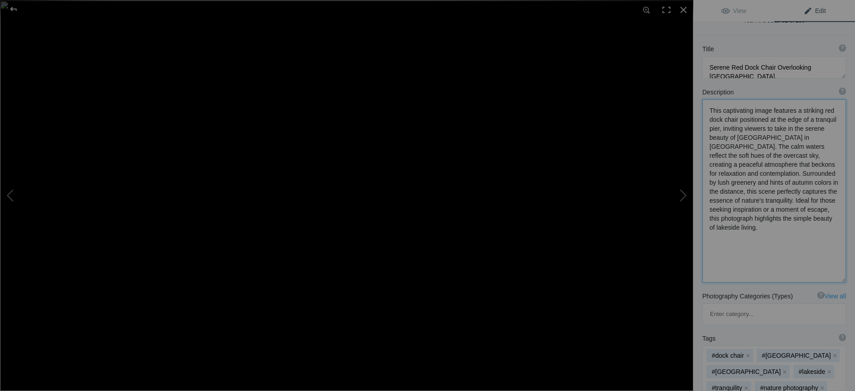
scroll to position [45, 0]
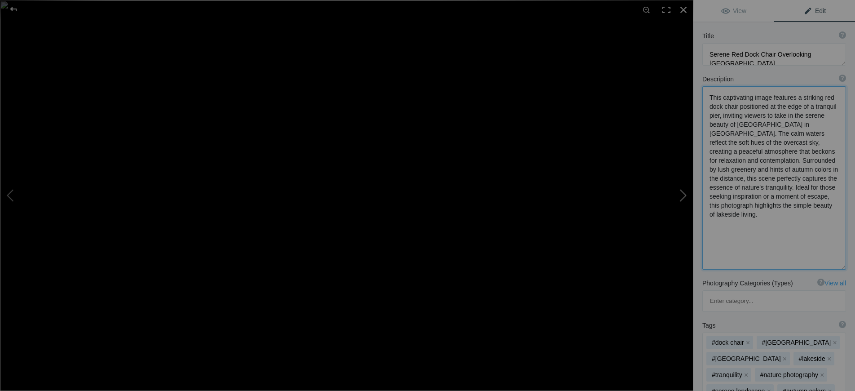
click at [680, 201] on button at bounding box center [659, 195] width 67 height 141
type textarea "Serene Sunset Reflections at Clark Lake, Ontario"
type textarea "Experience the tranquil beauty of Clark Lake, Ontario, captured during a stunni…"
type textarea "clark-lake-ontario-sunset-reflections.jpg"
type textarea "A stunning sunset over Clark Lake in Ontario, featuring vibrant colors reflecti…"
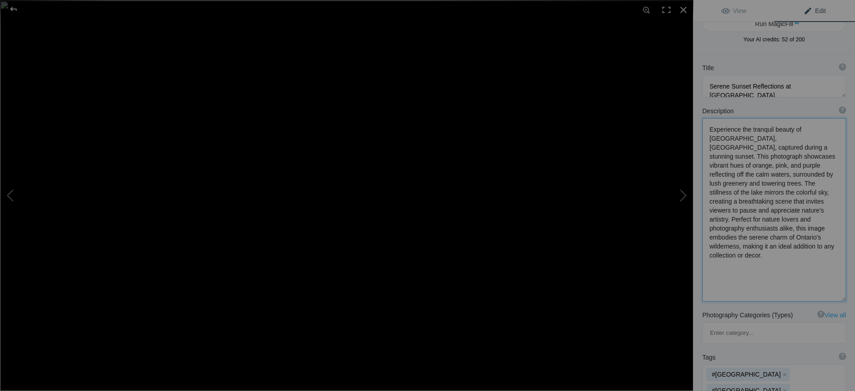
scroll to position [0, 0]
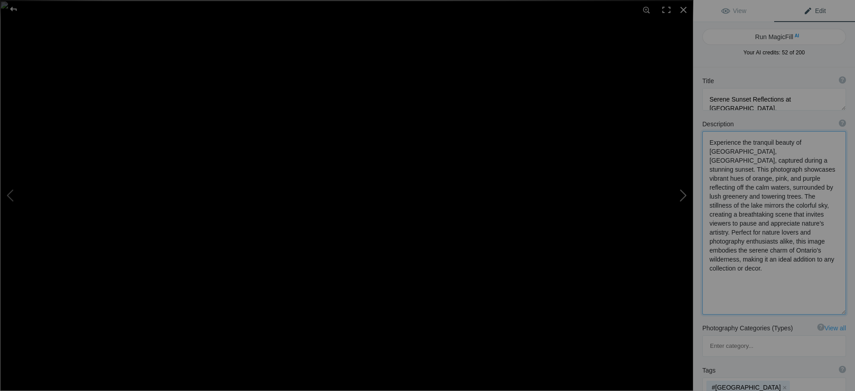
click at [685, 196] on button at bounding box center [659, 195] width 67 height 141
type textarea "Sunrise Over Awenda Provincial Park, Ontario"
type textarea "Experience the serene beauty of Awenda Provincial Park in Ontario as the sun ri…"
type textarea "sunset-awenda-provincial-park-ontario.jpg"
type textarea "A serene sunset over Awenda Provincial Park in Ontario, featuring a calm lake w…"
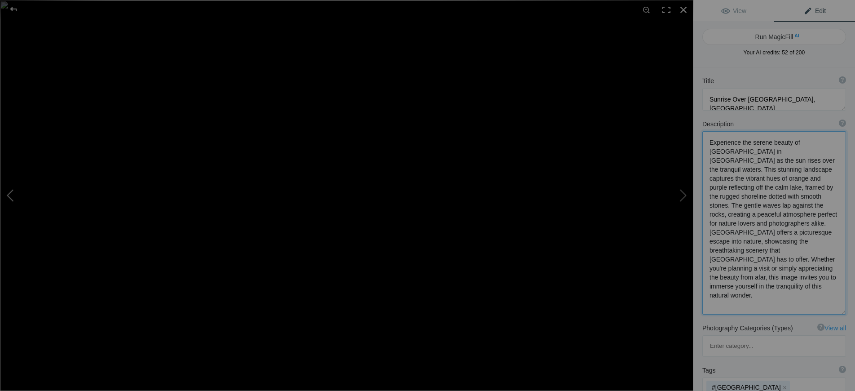
click at [12, 196] on button at bounding box center [33, 195] width 67 height 141
type textarea "Serene Sunset Reflections at Clark Lake, Ontario"
type textarea "Experience the tranquil beauty of Clark Lake, Ontario, captured during a stunni…"
type textarea "clark-lake-ontario-sunset-reflections.jpg"
type textarea "A stunning sunset over Clark Lake in Ontario, featuring vibrant colors reflecti…"
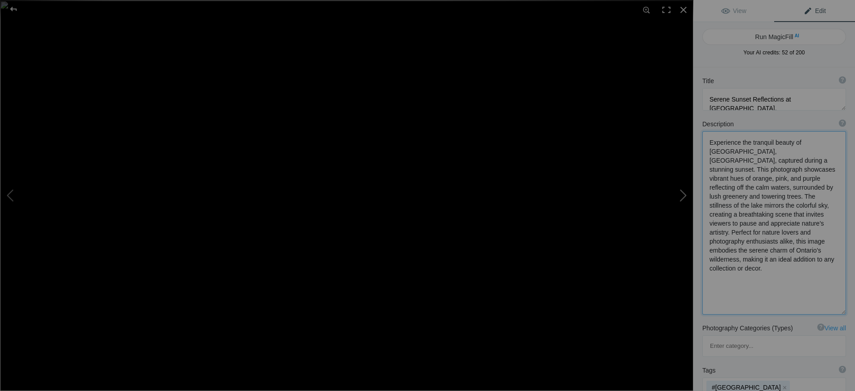
click at [679, 197] on button at bounding box center [659, 195] width 67 height 141
type textarea "Sunrise Over Awenda Provincial Park, Ontario"
type textarea "Experience the serene beauty of Awenda Provincial Park in Ontario as the sun ri…"
type textarea "sunset-awenda-provincial-park-ontario.jpg"
type textarea "A serene sunset over Awenda Provincial Park in Ontario, featuring a calm lake w…"
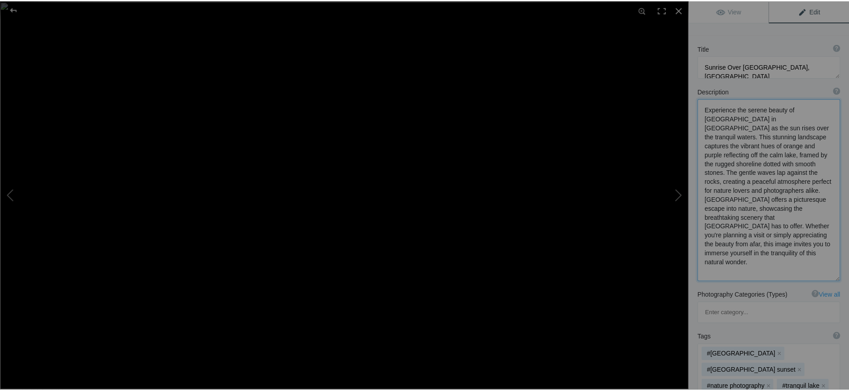
scroll to position [45, 0]
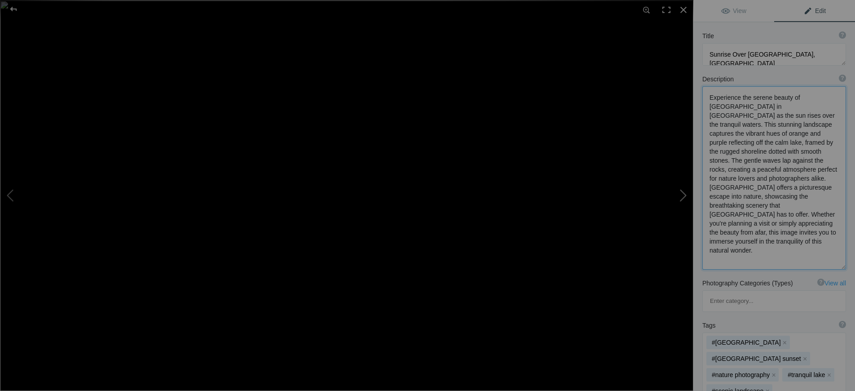
click at [683, 192] on button at bounding box center [659, 195] width 67 height 141
type textarea "Breathtaking Sunrise Over Kahala Beach, Oahu, Hawaii"
type textarea "Discover the enchanting beauty of Kahala Beach in Oahu, Hawaii, as the sun rise…"
type textarea "kahala-beach-sunset-oahu-hawaii.jpg"
type textarea "A stunning sunset over Kahala Beach in Oahu, Hawaii, featuring palm trees silho…"
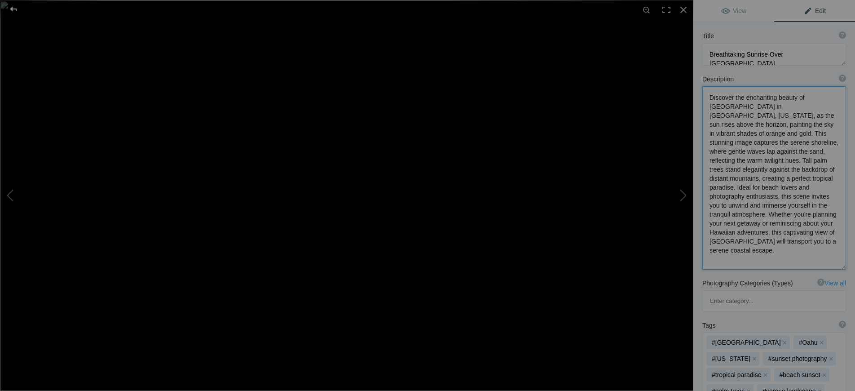
click at [12, 9] on div at bounding box center [13, 9] width 32 height 18
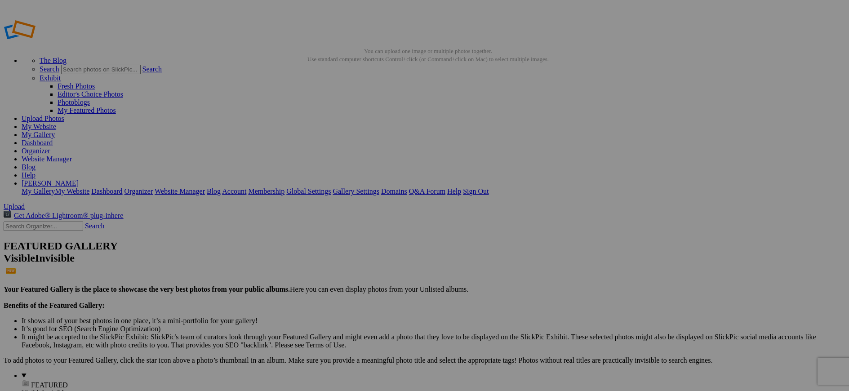
click at [50, 147] on link "Organizer" at bounding box center [36, 151] width 29 height 8
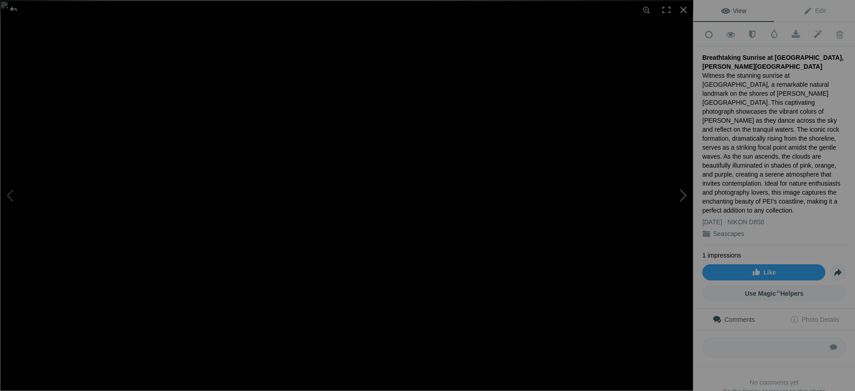
click at [683, 194] on button at bounding box center [659, 195] width 67 height 141
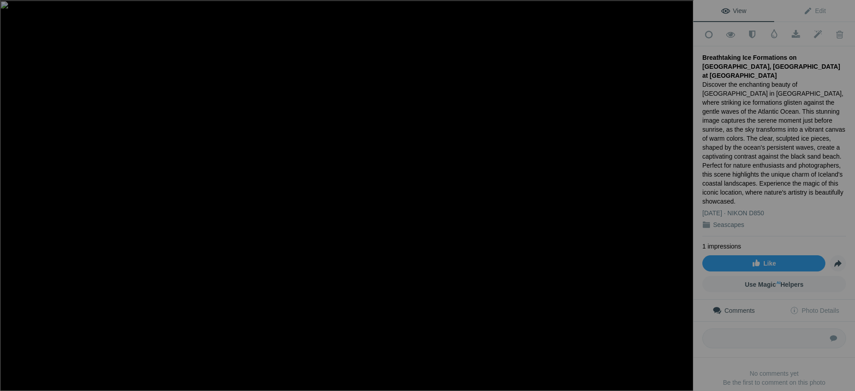
click at [681, 198] on button at bounding box center [659, 195] width 67 height 141
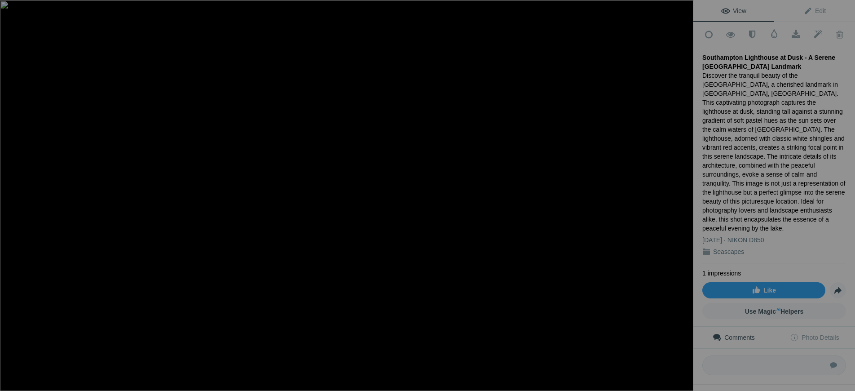
click at [683, 200] on button at bounding box center [659, 195] width 67 height 141
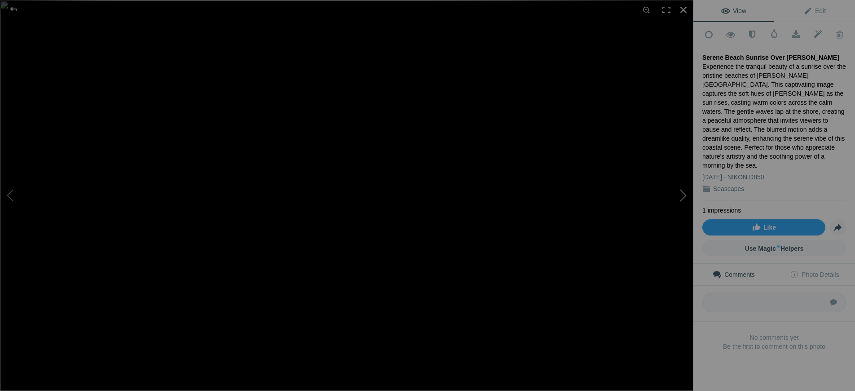
click at [684, 196] on button at bounding box center [659, 195] width 67 height 141
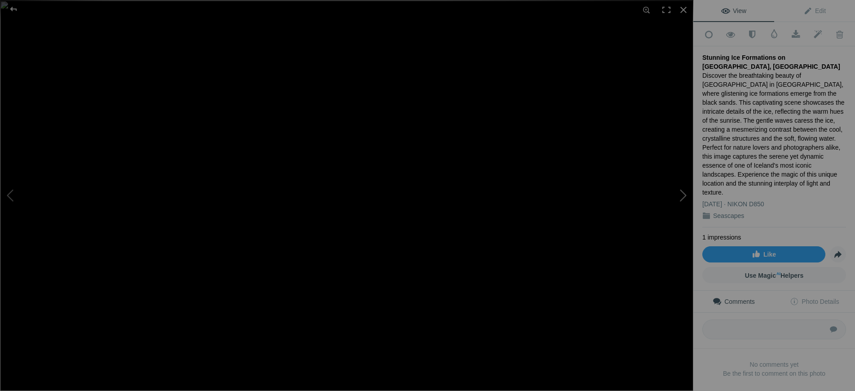
click at [680, 198] on button at bounding box center [659, 195] width 67 height 141
click at [683, 196] on button at bounding box center [659, 195] width 67 height 141
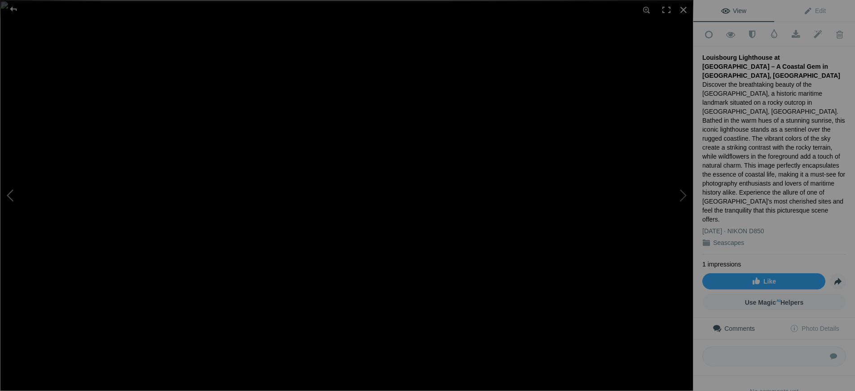
click at [13, 196] on button at bounding box center [33, 195] width 67 height 141
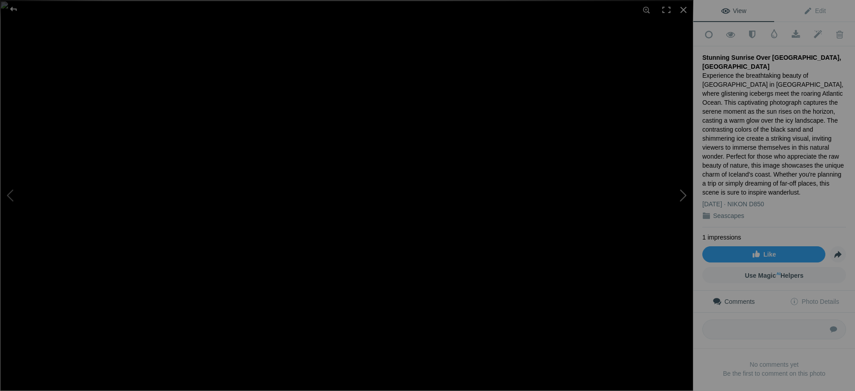
click at [684, 194] on button at bounding box center [659, 195] width 67 height 141
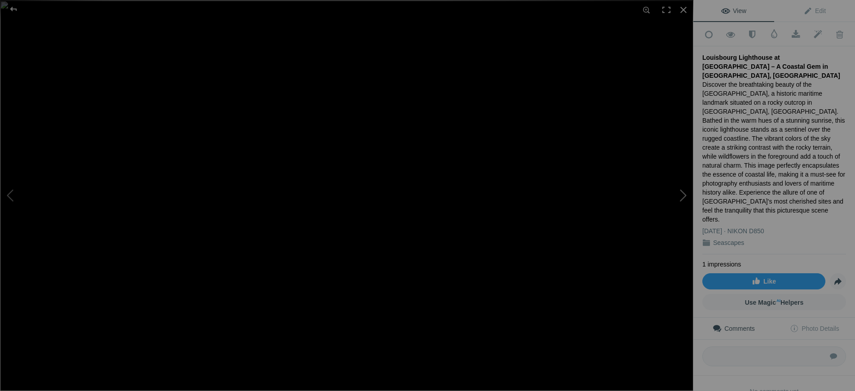
click at [681, 193] on button at bounding box center [659, 195] width 67 height 141
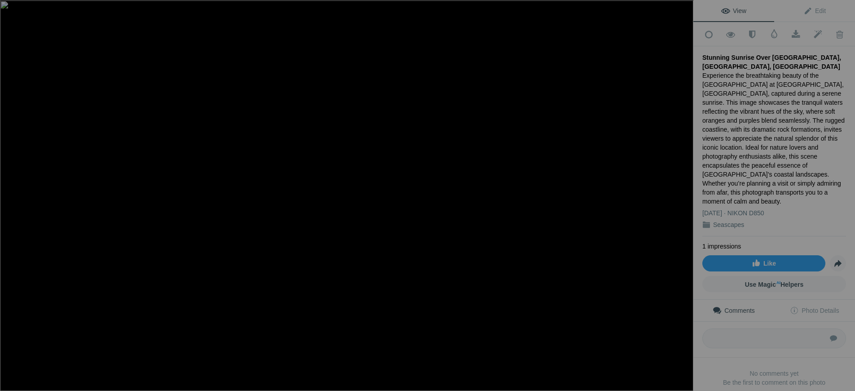
click at [683, 195] on button at bounding box center [659, 195] width 67 height 141
click at [682, 194] on button at bounding box center [659, 195] width 67 height 141
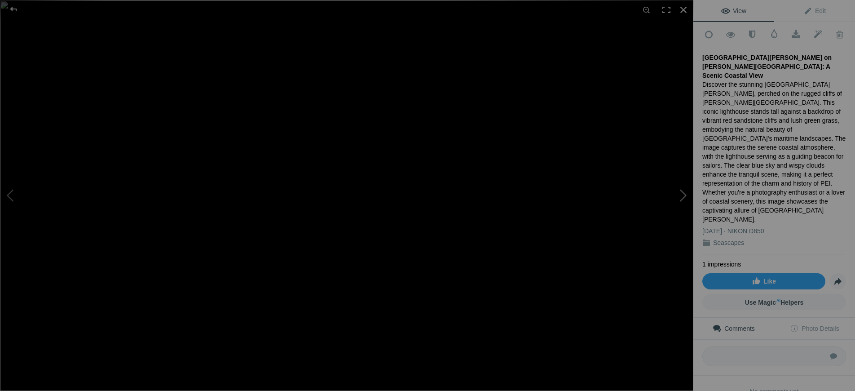
click at [681, 196] on button at bounding box center [659, 195] width 67 height 141
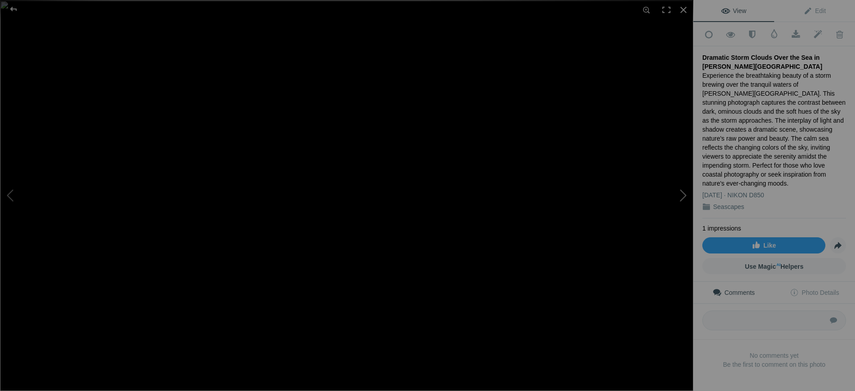
click at [684, 194] on button at bounding box center [659, 195] width 67 height 141
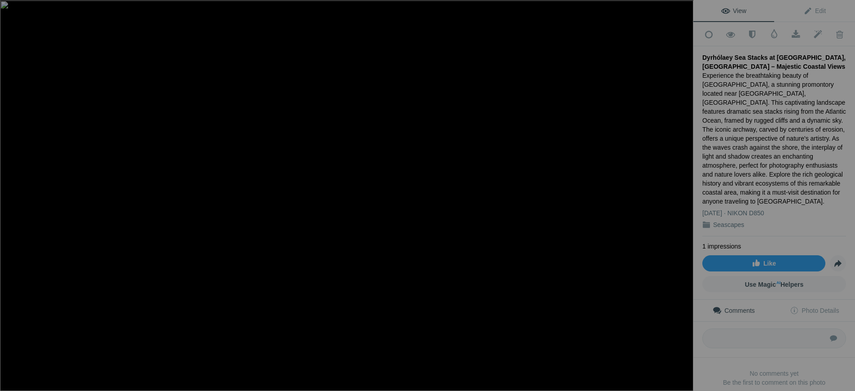
click at [682, 191] on button at bounding box center [659, 195] width 67 height 141
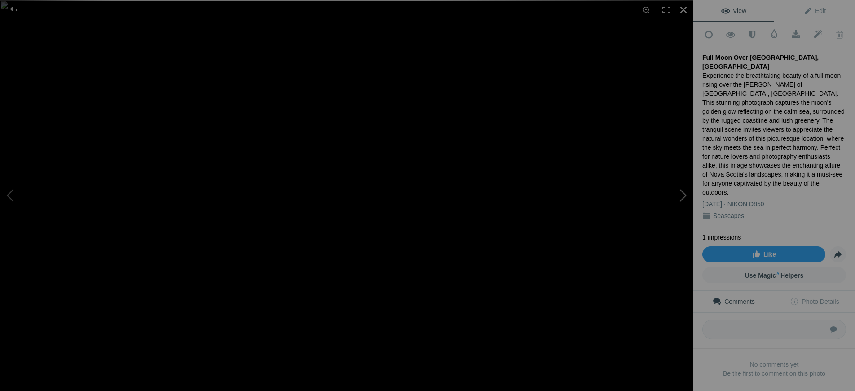
click at [683, 196] on button at bounding box center [659, 195] width 67 height 141
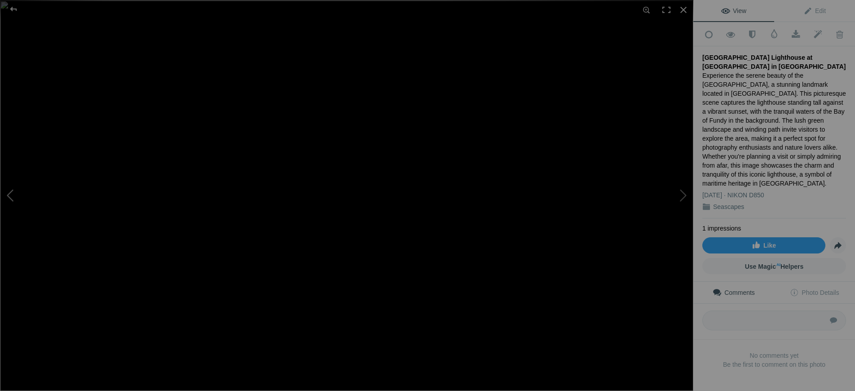
click at [10, 192] on button at bounding box center [33, 195] width 67 height 141
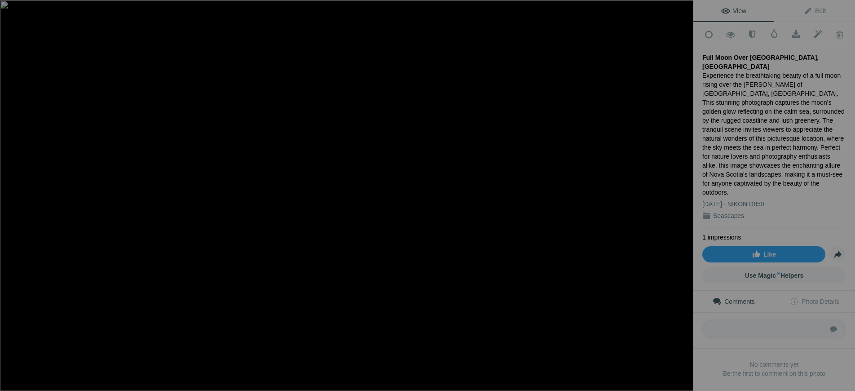
click at [683, 197] on button at bounding box center [659, 195] width 67 height 141
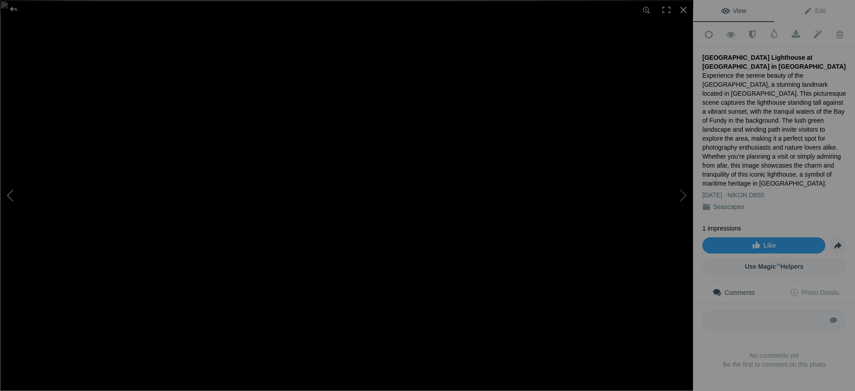
click at [13, 198] on button at bounding box center [33, 195] width 67 height 141
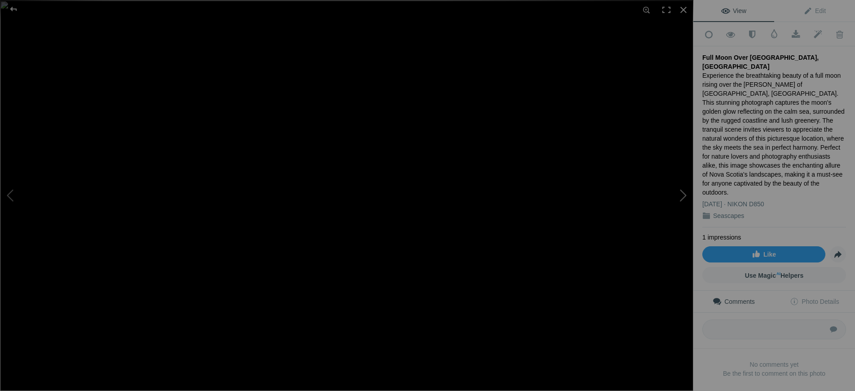
click at [682, 200] on button at bounding box center [659, 195] width 67 height 141
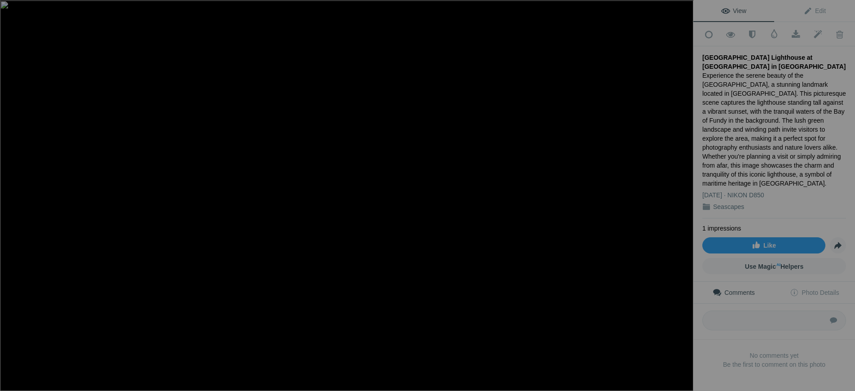
click at [685, 196] on button at bounding box center [659, 195] width 67 height 141
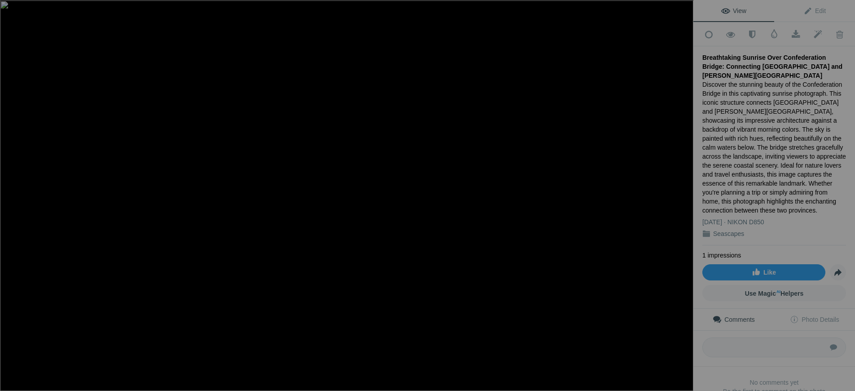
click at [685, 191] on button at bounding box center [659, 195] width 67 height 141
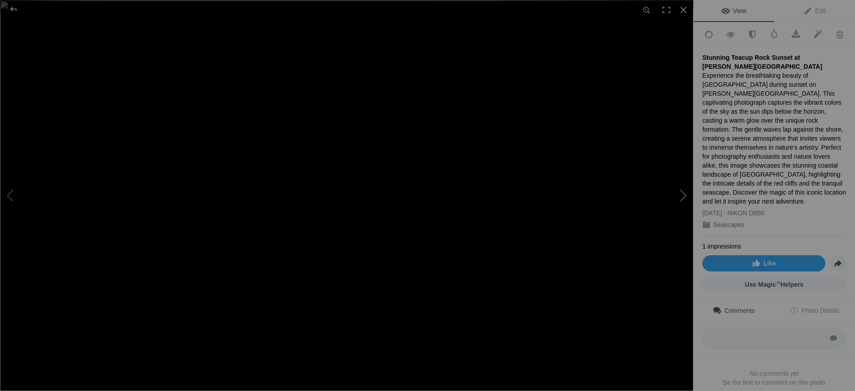
click at [683, 198] on button at bounding box center [659, 195] width 67 height 141
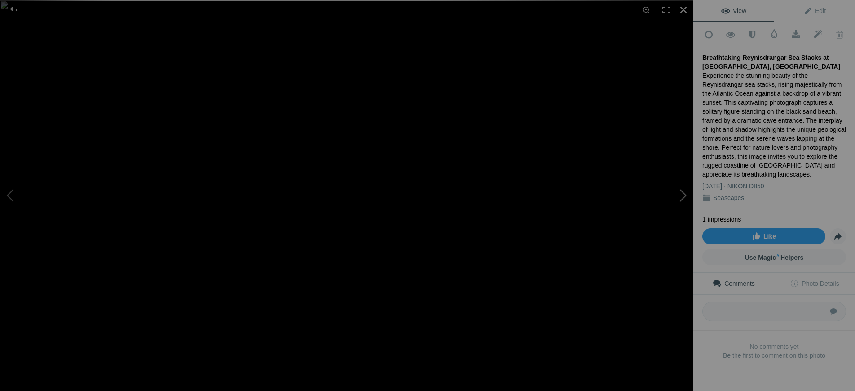
click at [684, 194] on button at bounding box center [659, 195] width 67 height 141
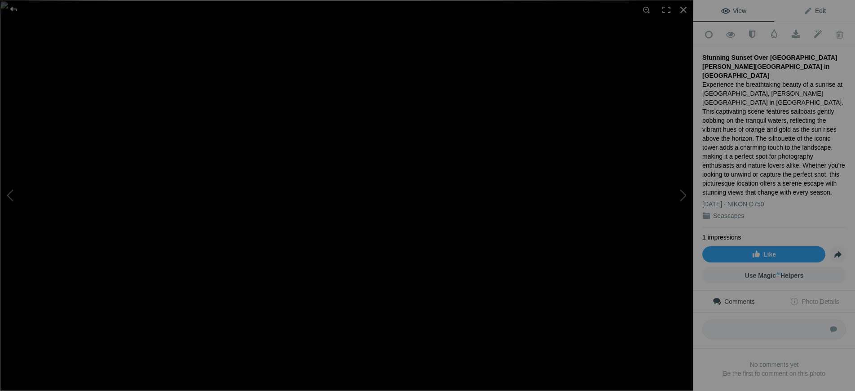
click at [817, 9] on span "Edit" at bounding box center [815, 10] width 22 height 7
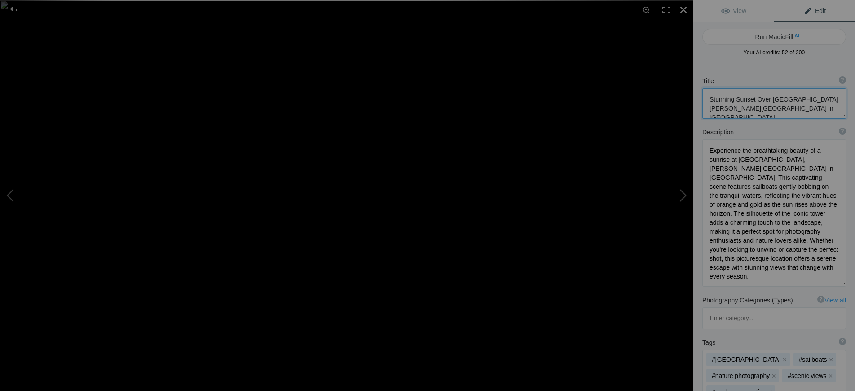
click at [771, 99] on textarea at bounding box center [775, 103] width 144 height 31
click at [800, 99] on textarea at bounding box center [775, 103] width 144 height 31
click at [800, 108] on textarea at bounding box center [775, 103] width 144 height 31
click at [770, 108] on textarea at bounding box center [775, 103] width 144 height 31
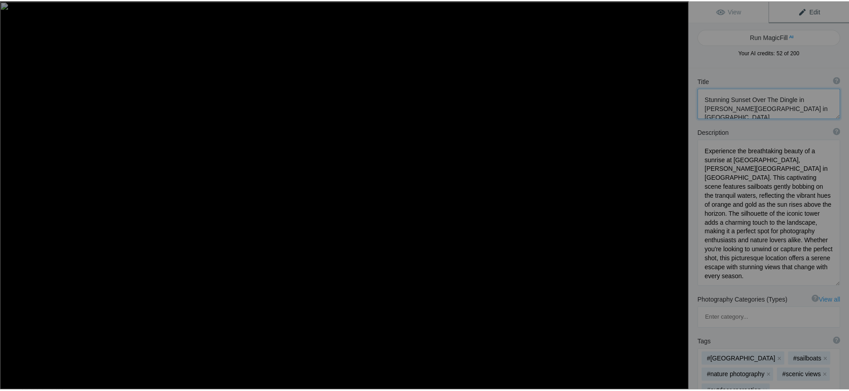
scroll to position [1, 0]
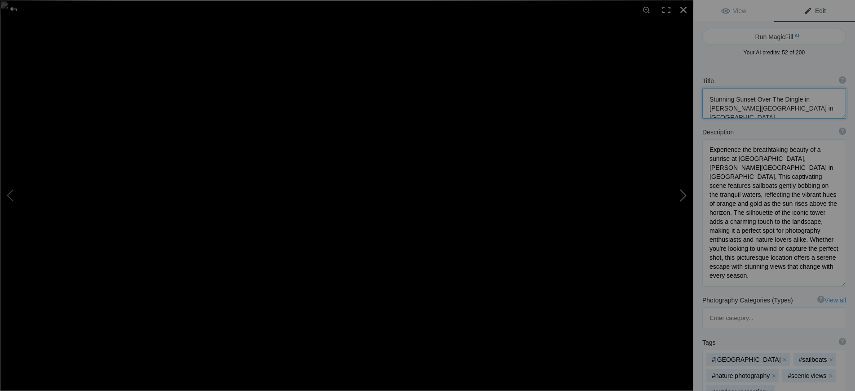
click at [680, 196] on button at bounding box center [659, 195] width 67 height 141
type textarea "Breathtaking Sunrise at Teacup Rock, Prince Edward Island"
type textarea "Witness the stunning sunrise at Teacup Rock, a remarkable natural landmark on t…"
type textarea "breathtaking-sunrise-teacup-rock-prince-edward-island.jpg"
type textarea "A stunning sunrise over Teacup Rock in Prince Edward Island, showcasing vibrant…"
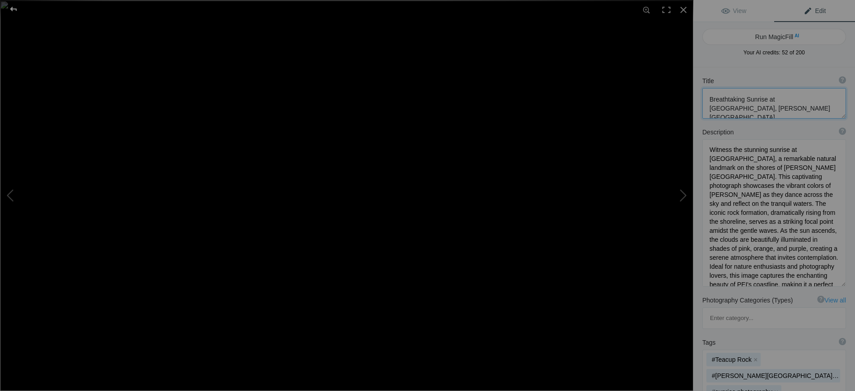
click at [16, 7] on div at bounding box center [13, 9] width 32 height 18
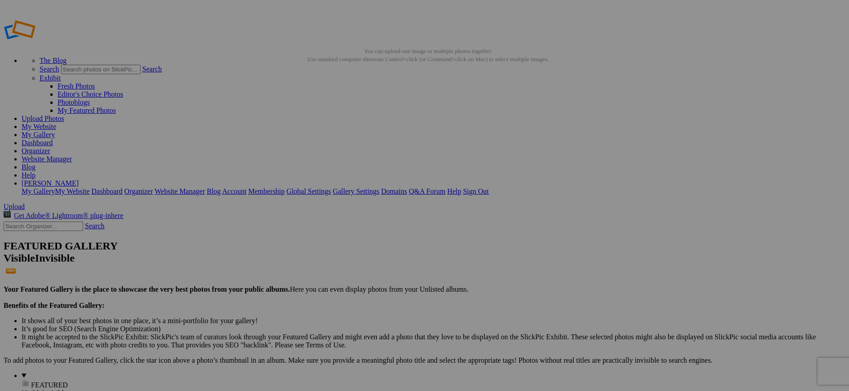
click at [50, 147] on link "Organizer" at bounding box center [36, 151] width 29 height 8
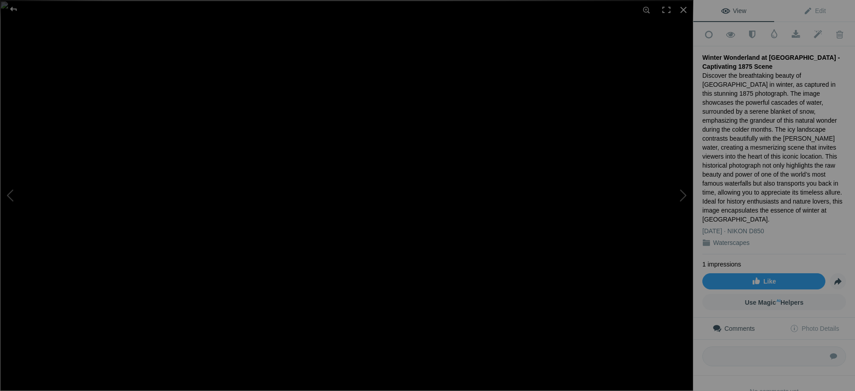
click at [702, 63] on div "Add to Quick Collection Remove from Quick Collection Hide from Public View Unhi…" at bounding box center [775, 228] width 162 height 412
click at [810, 13] on span "Edit" at bounding box center [815, 10] width 22 height 7
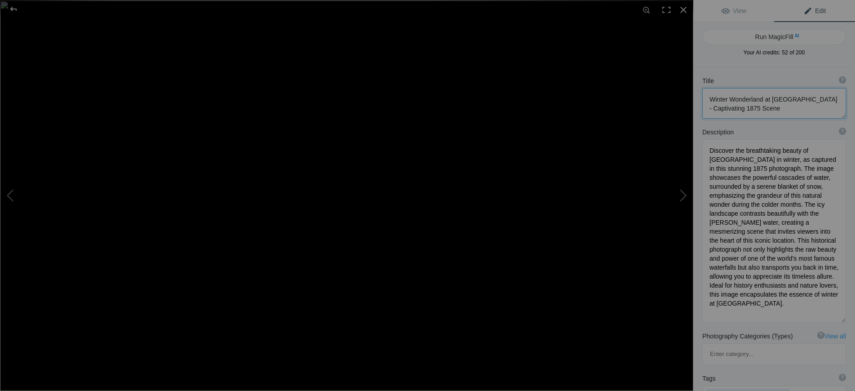
click at [743, 108] on textarea at bounding box center [775, 103] width 144 height 31
click at [743, 107] on textarea at bounding box center [775, 103] width 144 height 31
type textarea "Winter Wonderland at [GEOGRAPHIC_DATA] - Captivating Scene"
click at [735, 168] on textarea at bounding box center [775, 230] width 144 height 183
type textarea "Discover the breathtaking beauty of [GEOGRAPHIC_DATA] in winter, as captured in…"
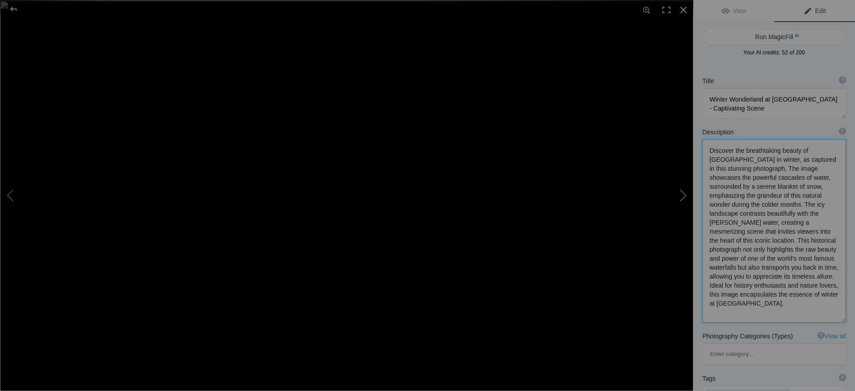
click at [681, 197] on button at bounding box center [659, 195] width 67 height 141
type textarea "Seljalandsfoss Waterfall in [GEOGRAPHIC_DATA]: A Majestic View"
type textarea "Experience the breathtaking beauty of [GEOGRAPHIC_DATA], one of Iceland's most …"
type textarea "seljalandsfoss-waterfall-[GEOGRAPHIC_DATA]jpg"
type textarea "Seljalandsfoss waterfall in [GEOGRAPHIC_DATA], showcasing cascading water over …"
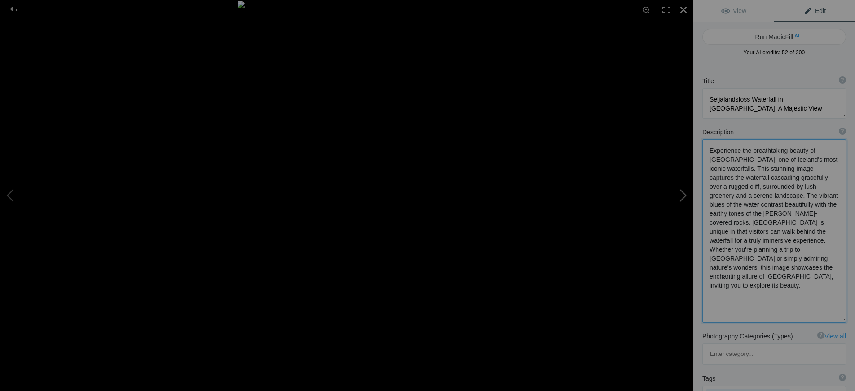
click at [679, 199] on button at bounding box center [659, 195] width 67 height 141
type textarea "[GEOGRAPHIC_DATA]: A Serene Waterfall in [GEOGRAPHIC_DATA]"
type textarea "Discover the tranquil beauty of [GEOGRAPHIC_DATA] in [GEOGRAPHIC_DATA], where c…"
type textarea "hoggs-falls-[GEOGRAPHIC_DATA]-waterfall.jpg"
type textarea "A serene view of [GEOGRAPHIC_DATA] in [GEOGRAPHIC_DATA], showcasing cascading w…"
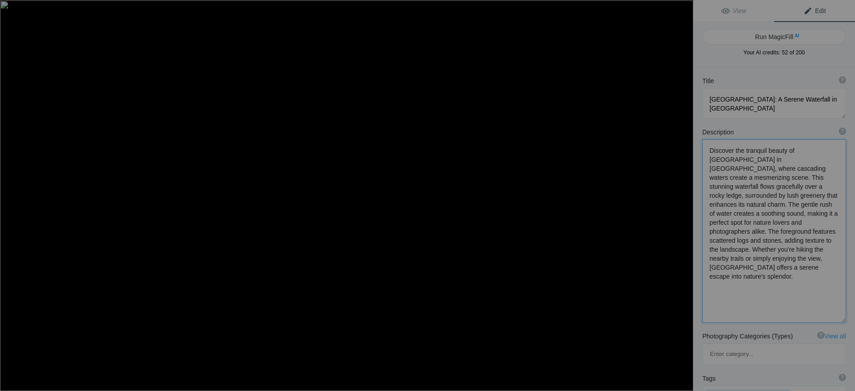
click at [680, 194] on button at bounding box center [659, 195] width 67 height 141
type textarea "Breathtaking View of Kvernufoss Waterfall from Behind the [GEOGRAPHIC_DATA] in …"
type textarea "Discover the captivating beauty of Kvernufoss Waterfall, showcased from a uniqu…"
type textarea "kvernufoss-waterfall-behind-cascade-[GEOGRAPHIC_DATA]jpg"
type textarea "View of Kvernufoss Waterfall from behind the cascade, showcasing lush greenery …"
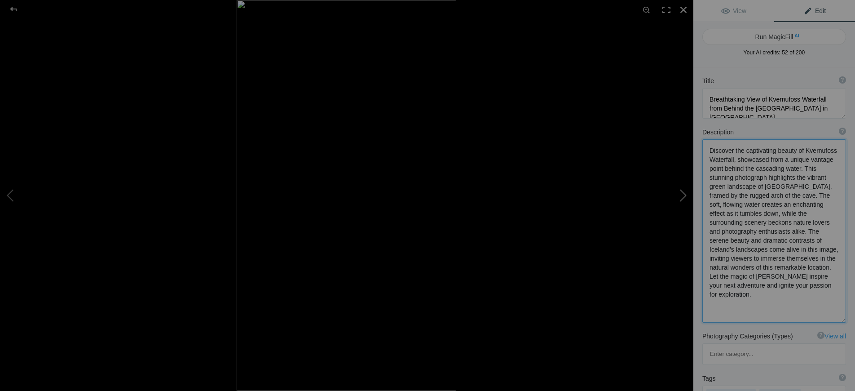
click at [681, 194] on button at bounding box center [659, 195] width 67 height 141
type textarea "Stunning Gullfoss Waterfall in [GEOGRAPHIC_DATA] at [GEOGRAPHIC_DATA]"
type textarea "Discover the breathtaking allure of Gullfoss, one of Iceland's most celebrated …"
type textarea "gullfoss-waterfall-[GEOGRAPHIC_DATA]-sunset.jpg"
type textarea "A panoramic view of Gullfoss Waterfall in [GEOGRAPHIC_DATA] at sunset, showcasi…"
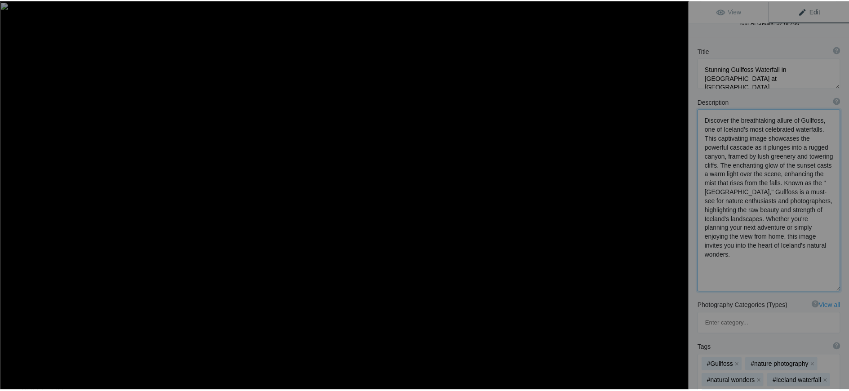
scroll to position [45, 0]
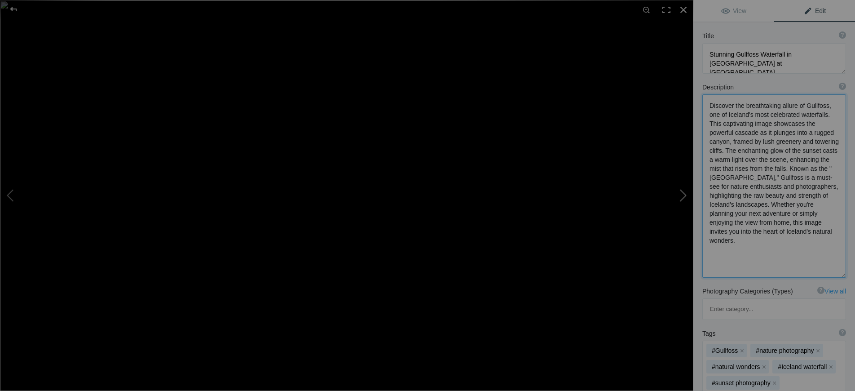
click at [684, 194] on button at bounding box center [659, 195] width 67 height 141
type textarea "Hanawi Falls: A Serene Waterfall in [GEOGRAPHIC_DATA], [US_STATE]"
type textarea "Discover the breathtaking beauty of [GEOGRAPHIC_DATA], a hidden gem nestled in …"
type textarea "hanawi-falls-[GEOGRAPHIC_DATA]-[US_STATE][GEOGRAPHIC_DATA]jpg"
type textarea "A picturesque view of [GEOGRAPHIC_DATA] in [GEOGRAPHIC_DATA], [US_STATE], showc…"
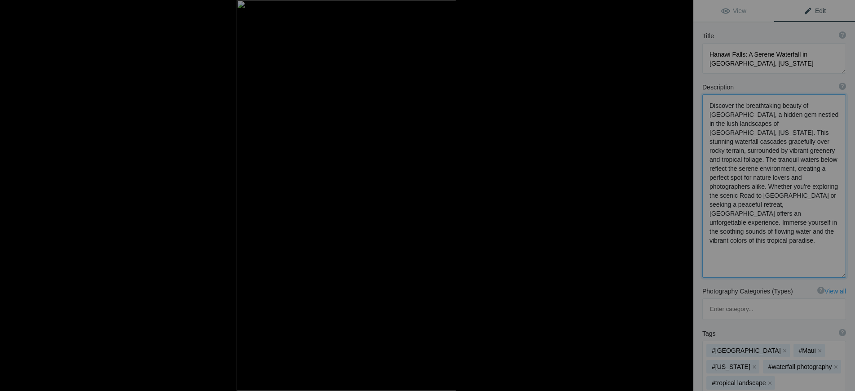
click at [678, 196] on button at bounding box center [659, 195] width 67 height 141
type textarea "[GEOGRAPHIC_DATA][PERSON_NAME] in [GEOGRAPHIC_DATA]: A Serene Waterfall Experie…"
type textarea "Discover the breathtaking beauty of [PERSON_NAME][GEOGRAPHIC_DATA] in [GEOGRAPH…"
type textarea "[PERSON_NAME]-falls-[GEOGRAPHIC_DATA]-waterfall.jpg"
type textarea "A stunning view of [PERSON_NAME][GEOGRAPHIC_DATA] in [GEOGRAPHIC_DATA], showcas…"
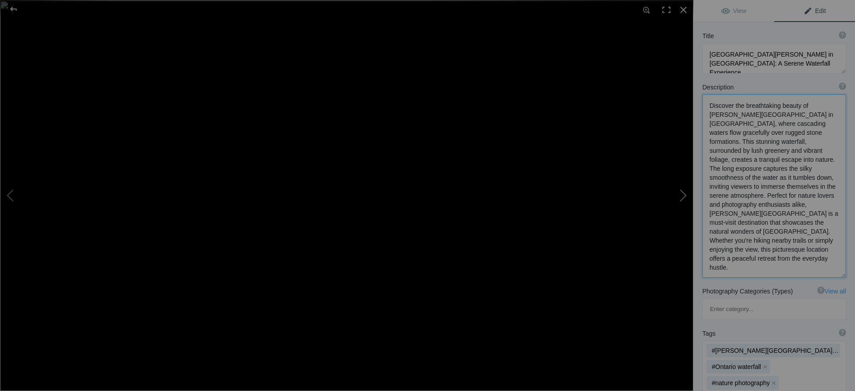
click at [681, 196] on button at bounding box center [659, 195] width 67 height 141
type textarea "Stunning [GEOGRAPHIC_DATA] in [GEOGRAPHIC_DATA]: A Natural Wonder"
type textarea "Experience the breathtaking beauty of [GEOGRAPHIC_DATA], located in [GEOGRAPHIC…"
type textarea "inglis-falls-[GEOGRAPHIC_DATA]jpg"
type textarea "A stunning view of [GEOGRAPHIC_DATA] in [GEOGRAPHIC_DATA], showcasing cascading…"
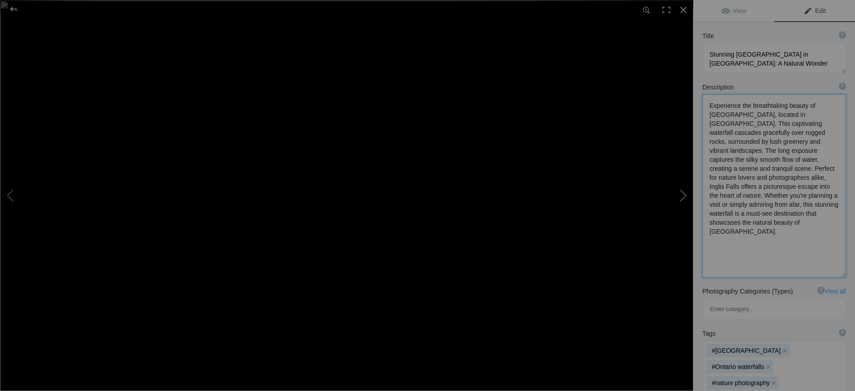
click at [682, 195] on button at bounding box center [659, 195] width 67 height 141
type textarea "Waikani Falls: A Hidden Gem in [GEOGRAPHIC_DATA], [US_STATE]"
type textarea "Discover the breathtaking beauty of [GEOGRAPHIC_DATA], nestled in the lush land…"
type textarea "waikani-falls-[GEOGRAPHIC_DATA]-[US_STATE][GEOGRAPHIC_DATA]jpg"
type textarea "A serene view of [GEOGRAPHIC_DATA] in [GEOGRAPHIC_DATA], [US_STATE], surrounded…"
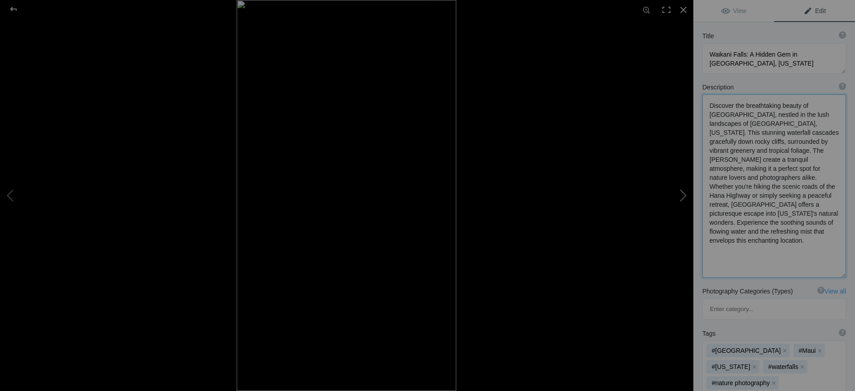
click at [680, 195] on button at bounding box center [659, 195] width 67 height 141
type textarea "Pua'a Ka'a Waterfall in [GEOGRAPHIC_DATA], [US_STATE]: A Serene Natural Escape"
type textarea "Discover the enchanting beauty of Pua'a Ka'a Waterfall, nestled in the lush lan…"
type textarea "[PERSON_NAME]-kaa-waterfall-[GEOGRAPHIC_DATA]-[US_STATE][GEOGRAPHIC_DATA]jpg"
type textarea "A picturesque view of Pua'a Ka'a Waterfall in [GEOGRAPHIC_DATA], [US_STATE], ca…"
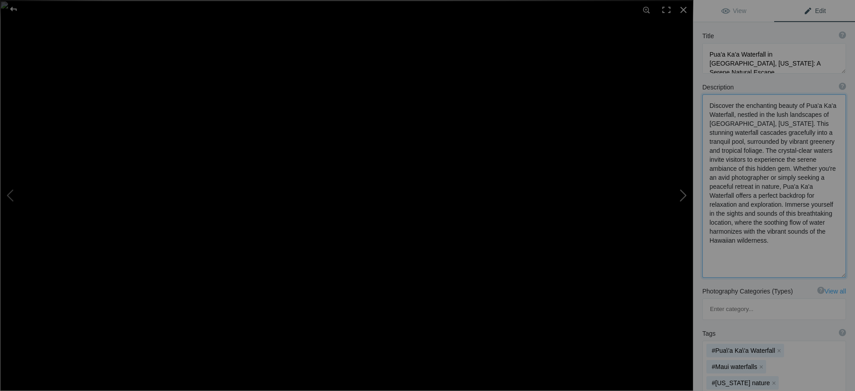
click at [683, 199] on button at bounding box center [659, 195] width 67 height 141
type textarea "[GEOGRAPHIC_DATA] in [GEOGRAPHIC_DATA]: A Serene Waterfall Experience"
type textarea "Discover the tranquil beauty of [GEOGRAPHIC_DATA] in [GEOGRAPHIC_DATA], where c…"
type textarea "[PERSON_NAME]-falls-[GEOGRAPHIC_DATA]-waterfall.jpg"
type textarea "A serene view of [GEOGRAPHIC_DATA] in [GEOGRAPHIC_DATA], showcasing cascading w…"
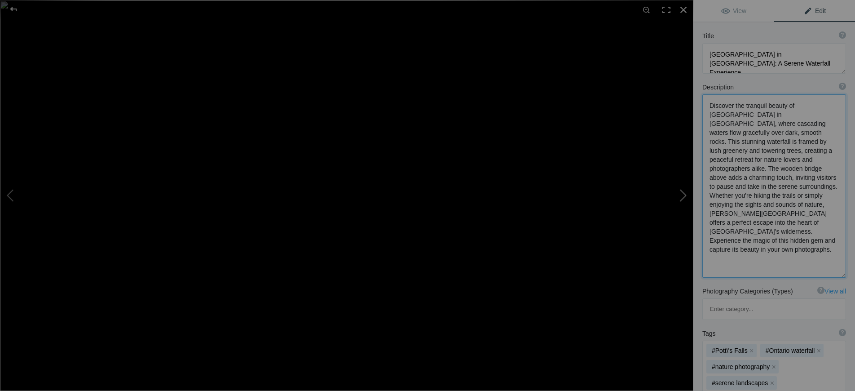
click at [682, 197] on button at bounding box center [659, 195] width 67 height 141
type textarea "[GEOGRAPHIC_DATA]: Majestic Waterfall in [GEOGRAPHIC_DATA], [US_STATE]"
type textarea "Discover the breathtaking beauty of [GEOGRAPHIC_DATA], a stunning waterfall nes…"
type textarea "wailua-falls-[GEOGRAPHIC_DATA]-[US_STATE][GEOGRAPHIC_DATA]jpg"
type textarea "[GEOGRAPHIC_DATA] cascading down rocky cliffs surrounded by lush greenery in [G…"
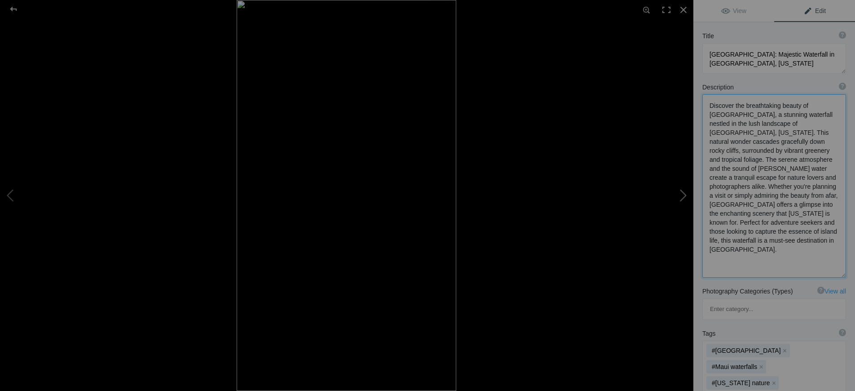
click at [680, 195] on button at bounding box center [659, 195] width 67 height 141
type textarea "Majestic Skogafoss Waterfall in [GEOGRAPHIC_DATA] with Rainbow"
type textarea "Experience the breathtaking beauty of [GEOGRAPHIC_DATA], one of Iceland's most …"
type textarea "skogafoss-waterfall-[GEOGRAPHIC_DATA]-rainbow.jpg"
type textarea "Skogafoss waterfall in [GEOGRAPHIC_DATA] with a rainbow, showcasing the powerfu…"
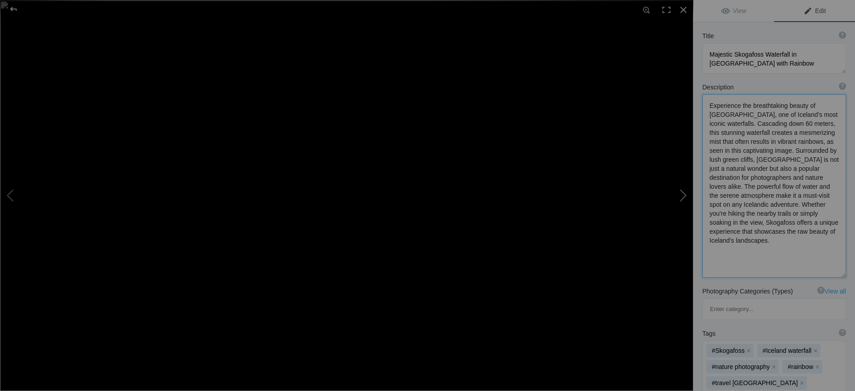
click at [681, 194] on button at bounding box center [659, 195] width 67 height 141
type textarea "Stjornarfoss Waterfall in [GEOGRAPHIC_DATA]: A Serene Natural Wonder"
type textarea "Discover the breathtaking beauty of Stjornarfoss Waterfall, nestled in the stun…"
type textarea "stjornarfoss-waterfall-[GEOGRAPHIC_DATA]jpg"
type textarea "A serene view of Stjornarfoss Waterfall in [GEOGRAPHIC_DATA], showcasing its ca…"
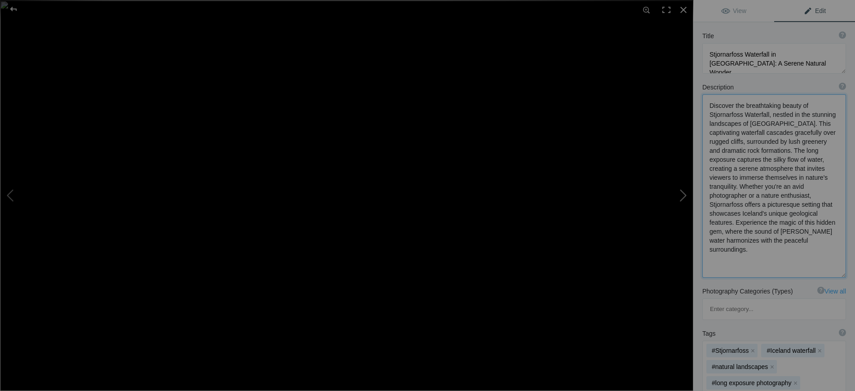
click at [681, 196] on button at bounding box center [659, 195] width 67 height 141
type textarea "Stunning [PERSON_NAME] a Sidu Waterfall at [GEOGRAPHIC_DATA] in [GEOGRAPHIC_DAT…"
type textarea "Experience the breathtaking beauty of [PERSON_NAME] a Sidu Waterfall as it casc…"
type textarea "[PERSON_NAME]-a-sidu-waterfall-sunset-[GEOGRAPHIC_DATA]jpg"
type textarea "A breathtaking view of [PERSON_NAME] a Sidu Waterfall in [GEOGRAPHIC_DATA], cas…"
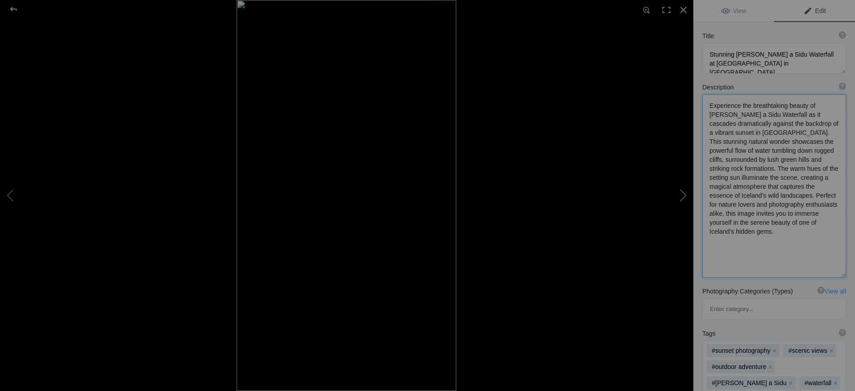
click at [679, 197] on button at bounding box center [659, 195] width 67 height 141
type textarea "Majestic Gullfoss Waterfall in [GEOGRAPHIC_DATA] at [GEOGRAPHIC_DATA]"
type textarea "Experience the breathtaking beauty of [GEOGRAPHIC_DATA], one of Iceland's most …"
type textarea "gullfoss-waterfall-[GEOGRAPHIC_DATA]-sunset.jpg"
type textarea "A panoramic view of Gullfoss waterfall in [GEOGRAPHIC_DATA], showcasing cascadi…"
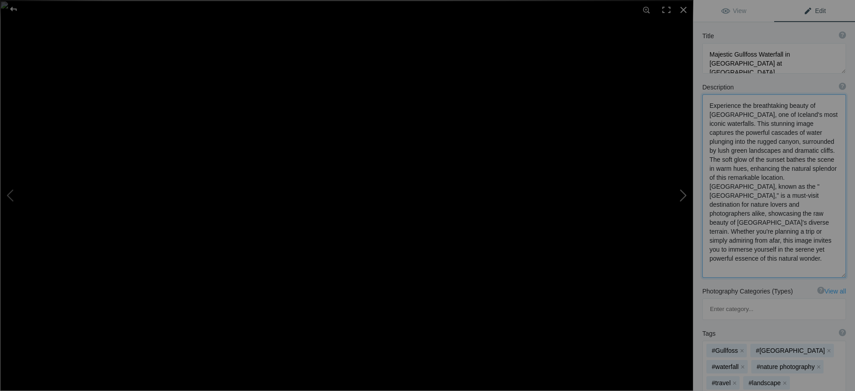
click at [684, 196] on button at bounding box center [659, 195] width 67 height 141
type textarea "Stunning Devil's [GEOGRAPHIC_DATA] in [GEOGRAPHIC_DATA]"
type textarea "Experience the breathtaking beauty of Devil's [GEOGRAPHIC_DATA], a captivating …"
type textarea "devils-punchbowl-falls-[GEOGRAPHIC_DATA]jpg"
type textarea "A stunning view of Devil's [GEOGRAPHIC_DATA], showcasing a waterfall cascading …"
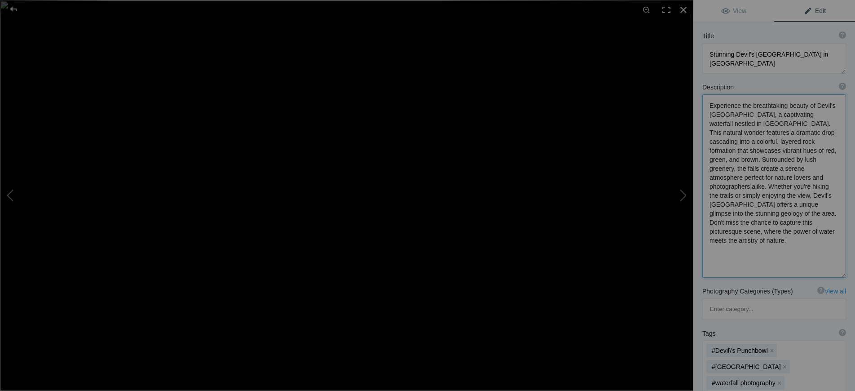
type textarea "Experience the breathtaking beauty of Devil's [GEOGRAPHIC_DATA], a captivating …"
click at [818, 11] on span "Edit" at bounding box center [815, 10] width 22 height 7
click at [809, 10] on span "Edit" at bounding box center [815, 10] width 22 height 7
click at [727, 62] on textarea at bounding box center [775, 58] width 144 height 31
click at [680, 196] on button at bounding box center [659, 195] width 67 height 141
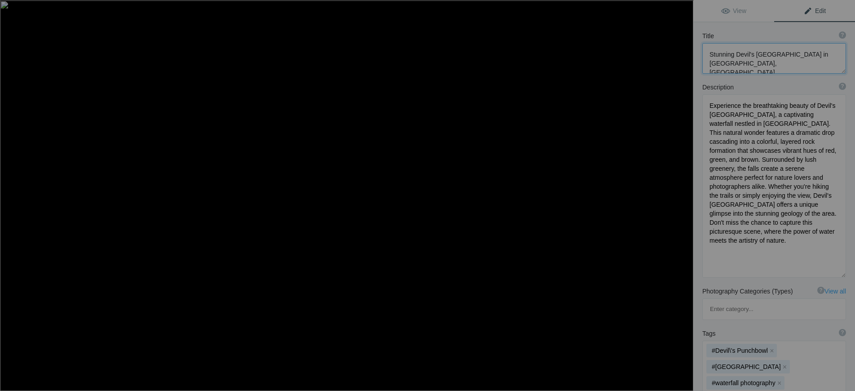
type textarea "[GEOGRAPHIC_DATA] in [GEOGRAPHIC_DATA]: A Serene Waterfall Experience"
type textarea "Discover the breathtaking beauty of [GEOGRAPHIC_DATA] in [GEOGRAPHIC_DATA], whe…"
type textarea "indian-falls-[GEOGRAPHIC_DATA]-waterfall.jpg"
type textarea "A serene view of [GEOGRAPHIC_DATA] in [GEOGRAPHIC_DATA], showcasing cascading w…"
click at [680, 196] on button at bounding box center [659, 195] width 67 height 141
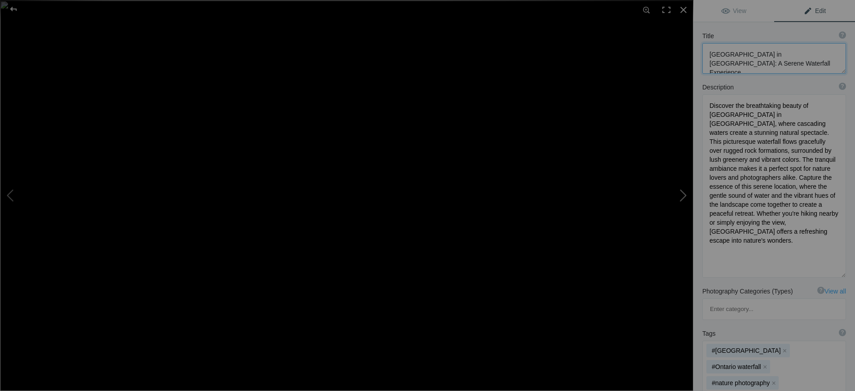
type textarea "Winter Wonderland at [GEOGRAPHIC_DATA] - Captivating Scene"
type textarea "Discover the breathtaking beauty of [GEOGRAPHIC_DATA] in winter, as captured in…"
type textarea "niagara-falls-winter-1875.jpg"
type textarea "A winter scene of [GEOGRAPHIC_DATA] in [DATE], showcasing powerful cascades sur…"
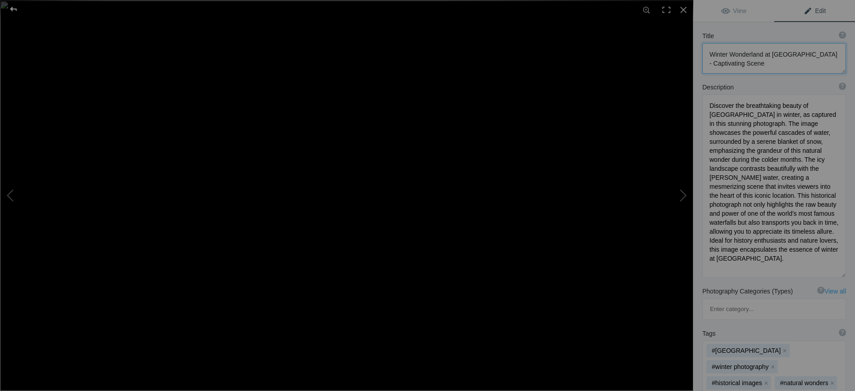
click at [15, 9] on div at bounding box center [13, 9] width 32 height 18
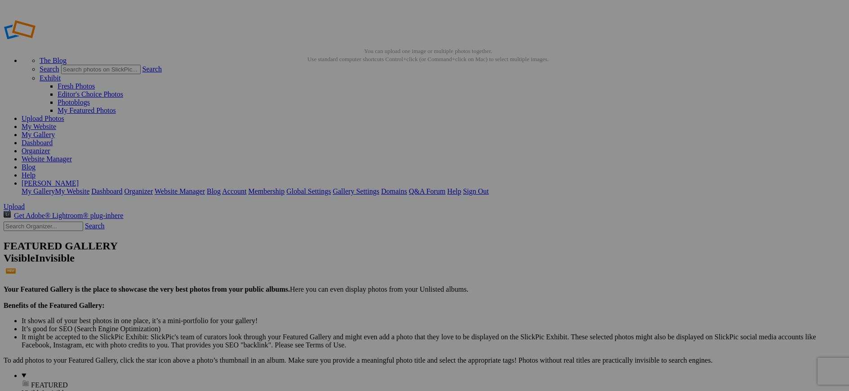
click at [56, 123] on link "My Website" at bounding box center [39, 127] width 35 height 8
